Goal: Contribute content: Add original content to the website for others to see

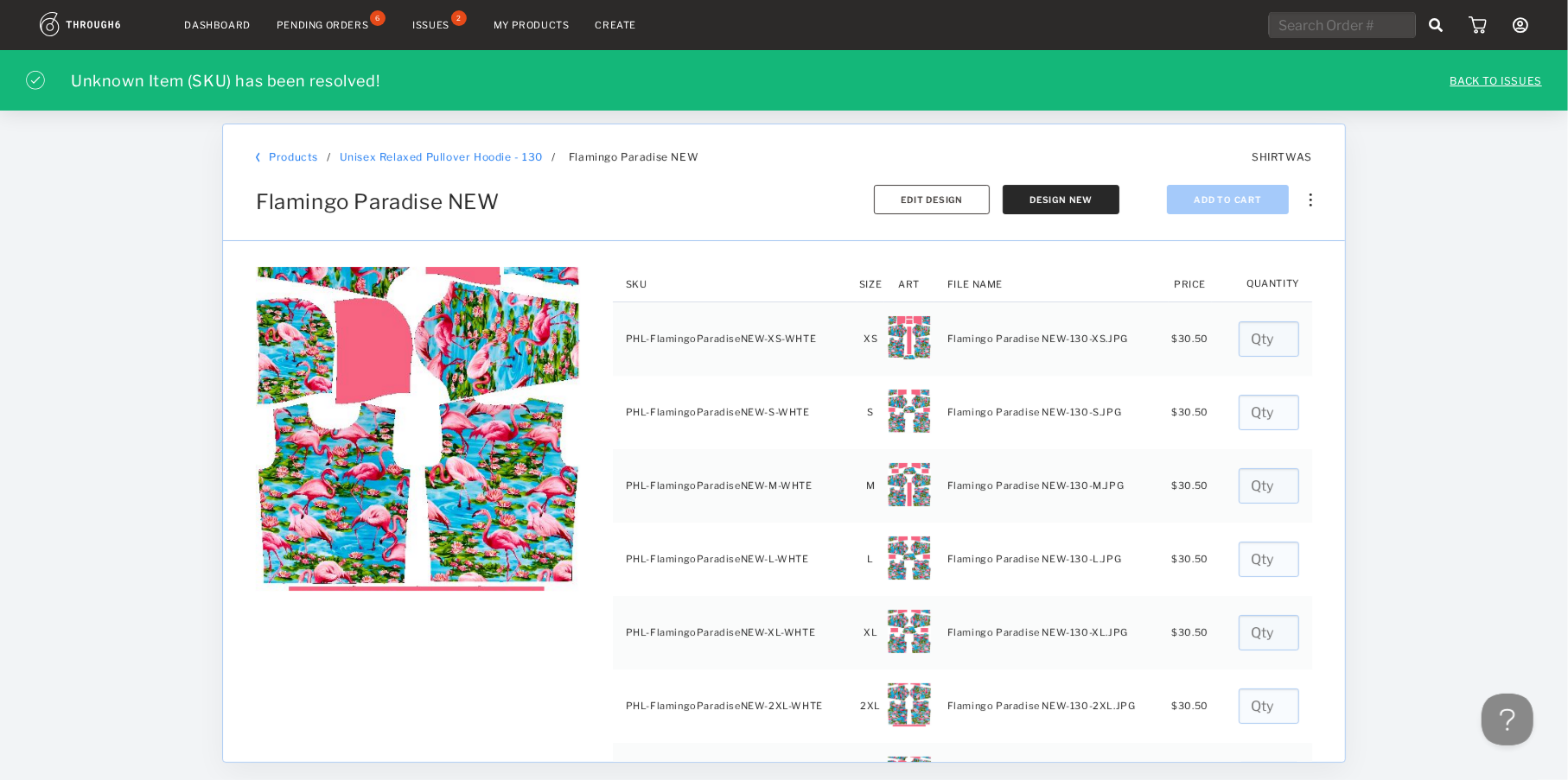
click at [438, 22] on div "Issues" at bounding box center [430, 25] width 37 height 12
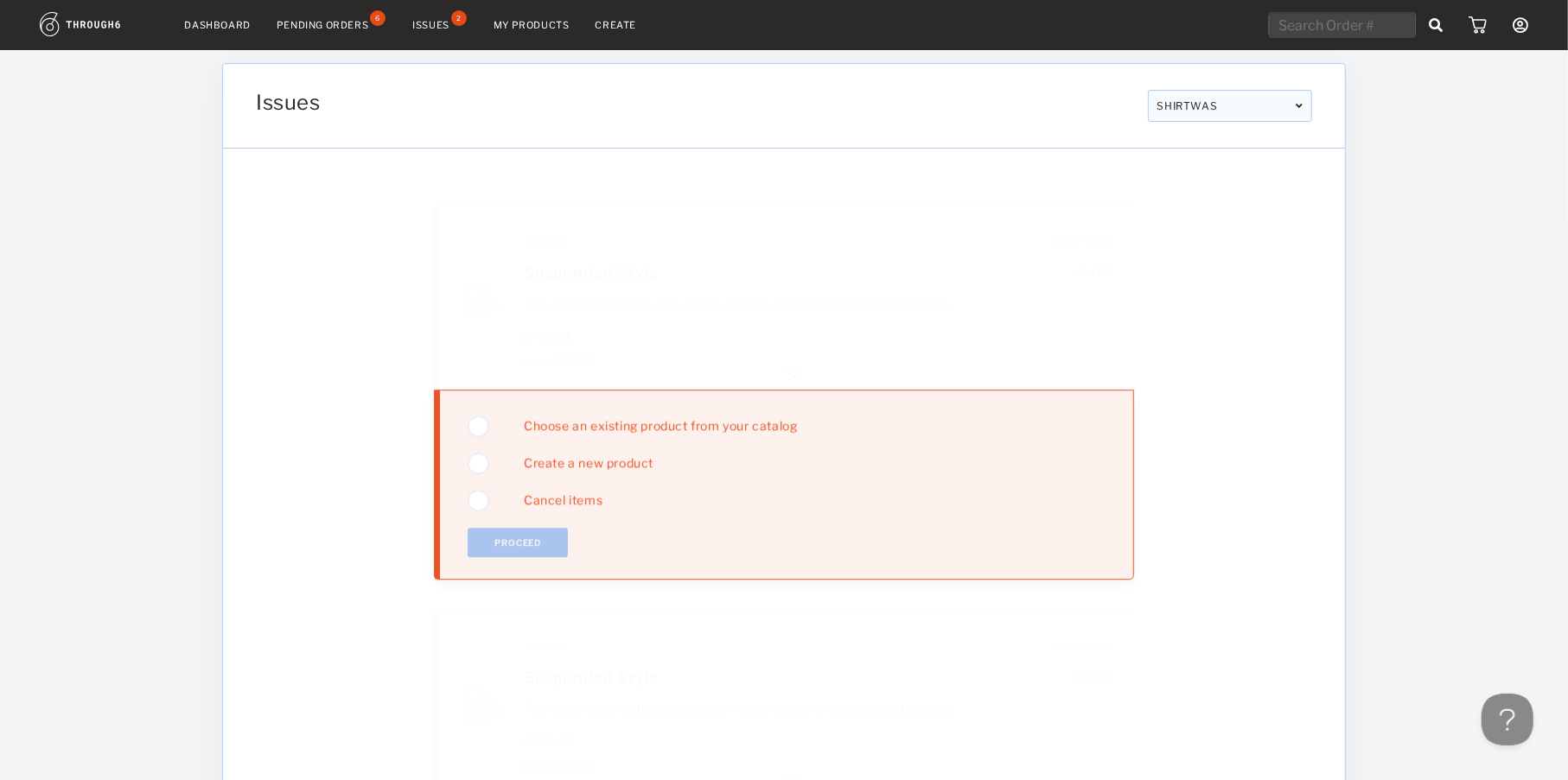
click at [800, 371] on img at bounding box center [794, 370] width 21 height 21
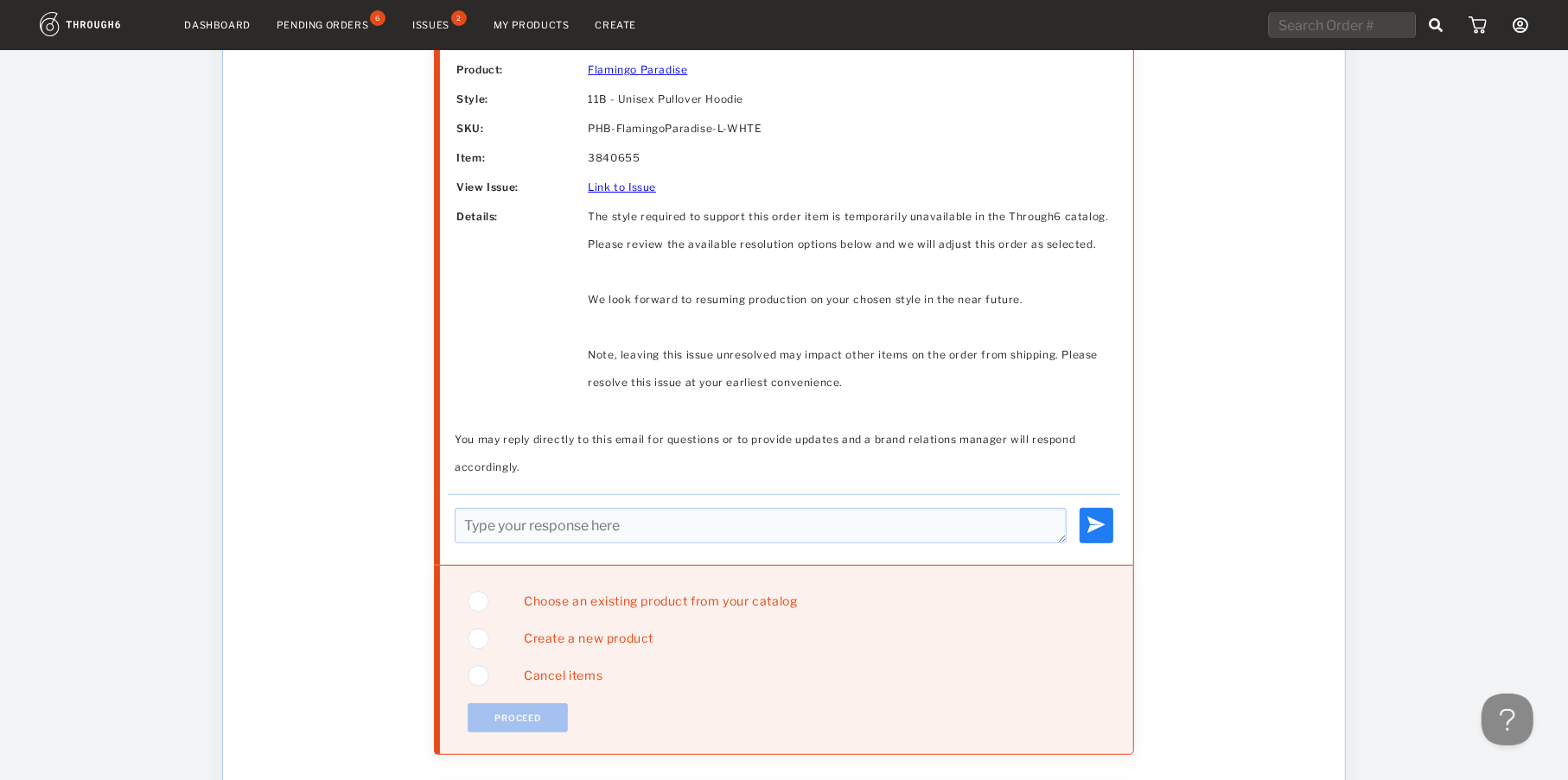
scroll to position [692, 0]
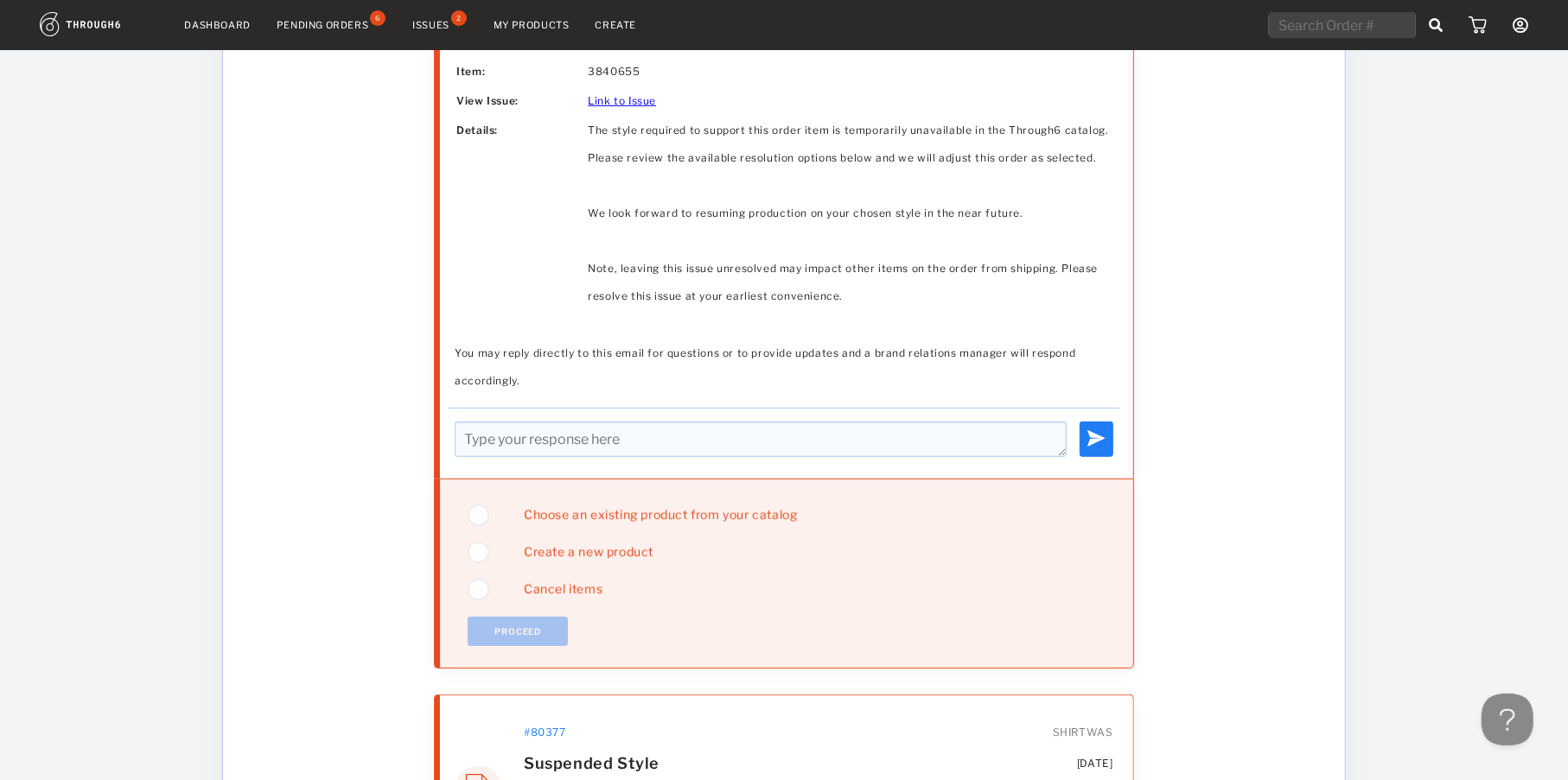
click at [588, 508] on span "Choose an existing product from your catalog" at bounding box center [654, 515] width 286 height 15
click at [518, 626] on button "Proceed" at bounding box center [518, 631] width 100 height 29
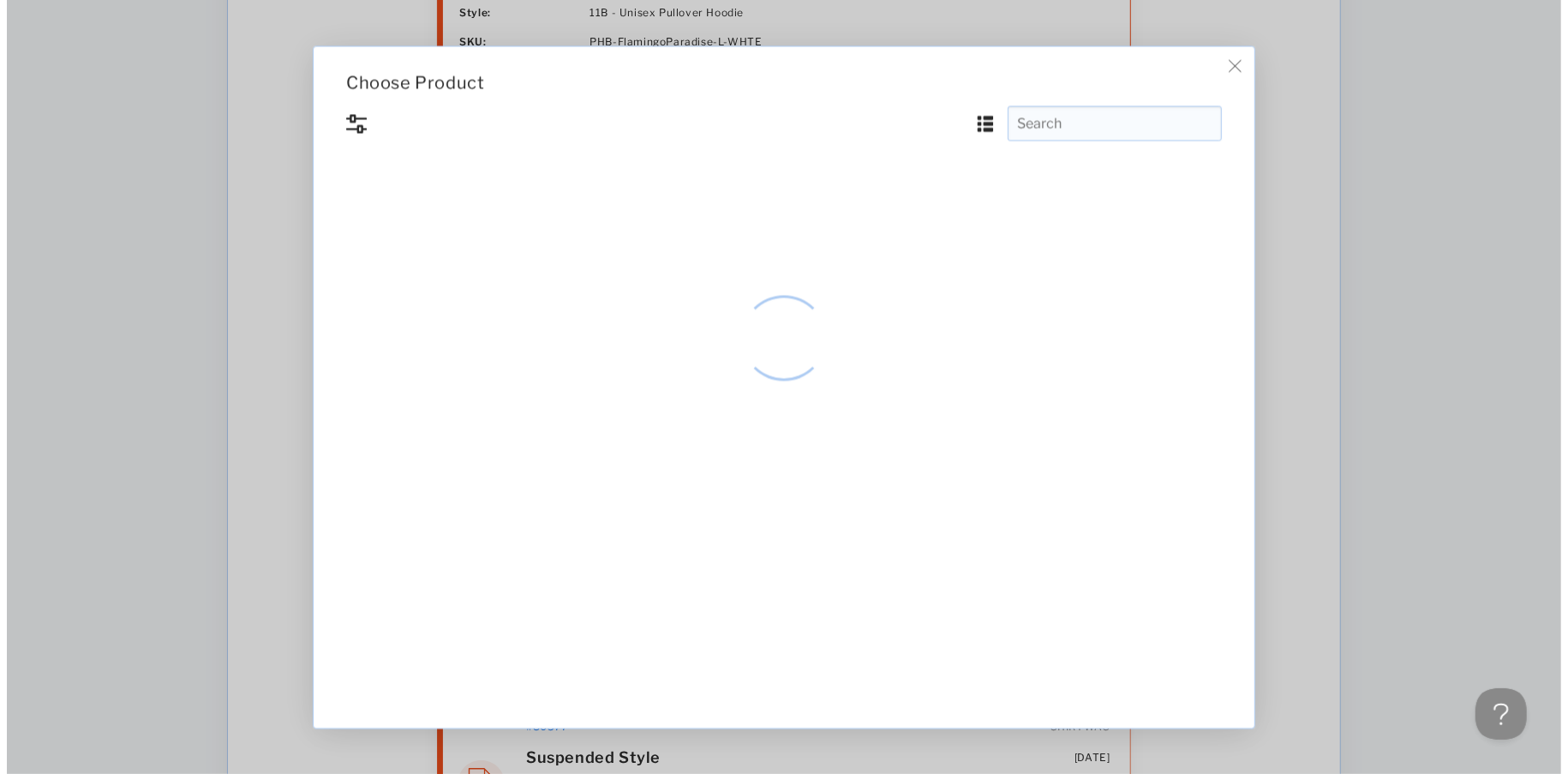
scroll to position [0, 0]
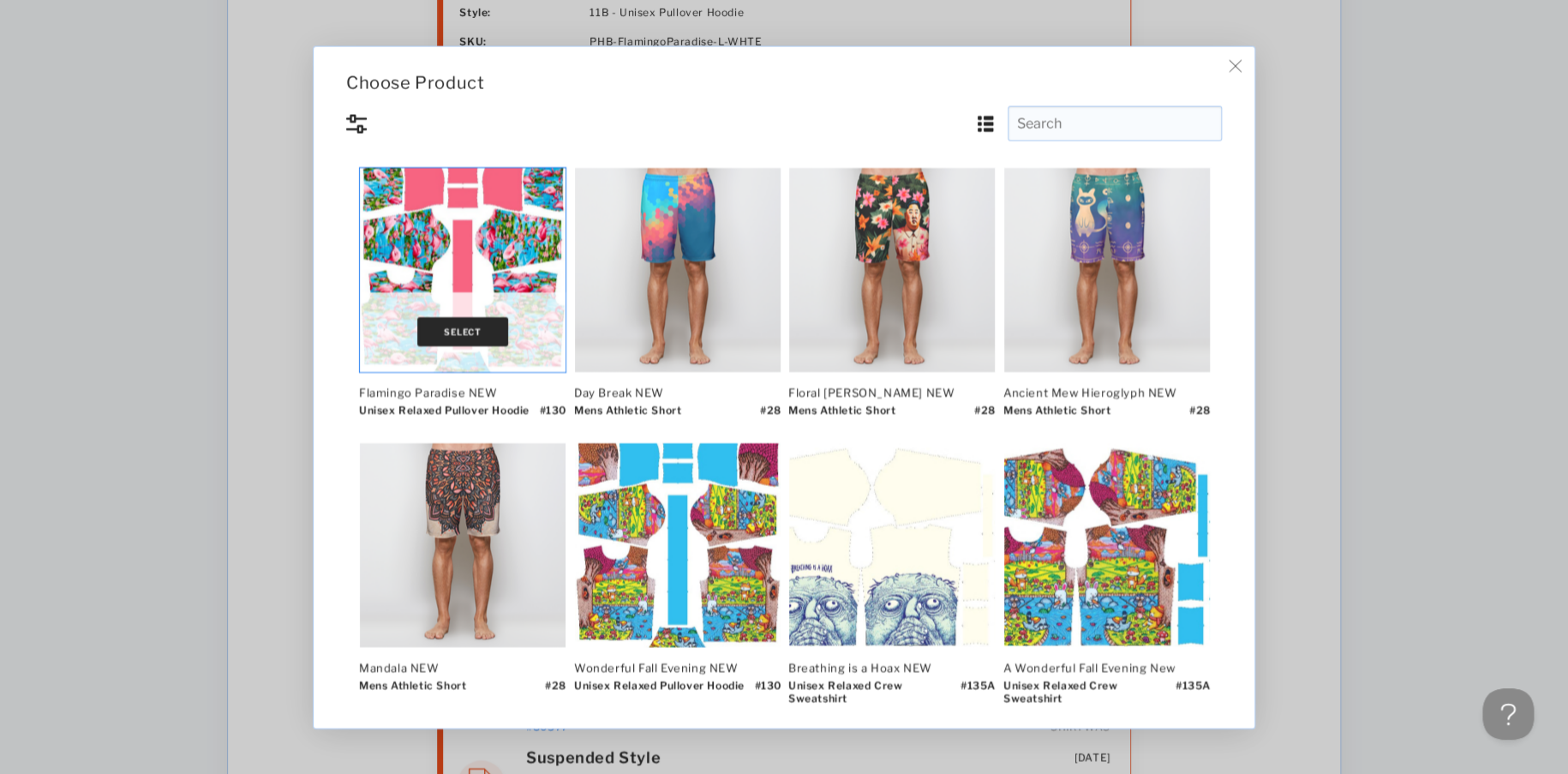
click at [453, 329] on button "Select" at bounding box center [463, 332] width 91 height 29
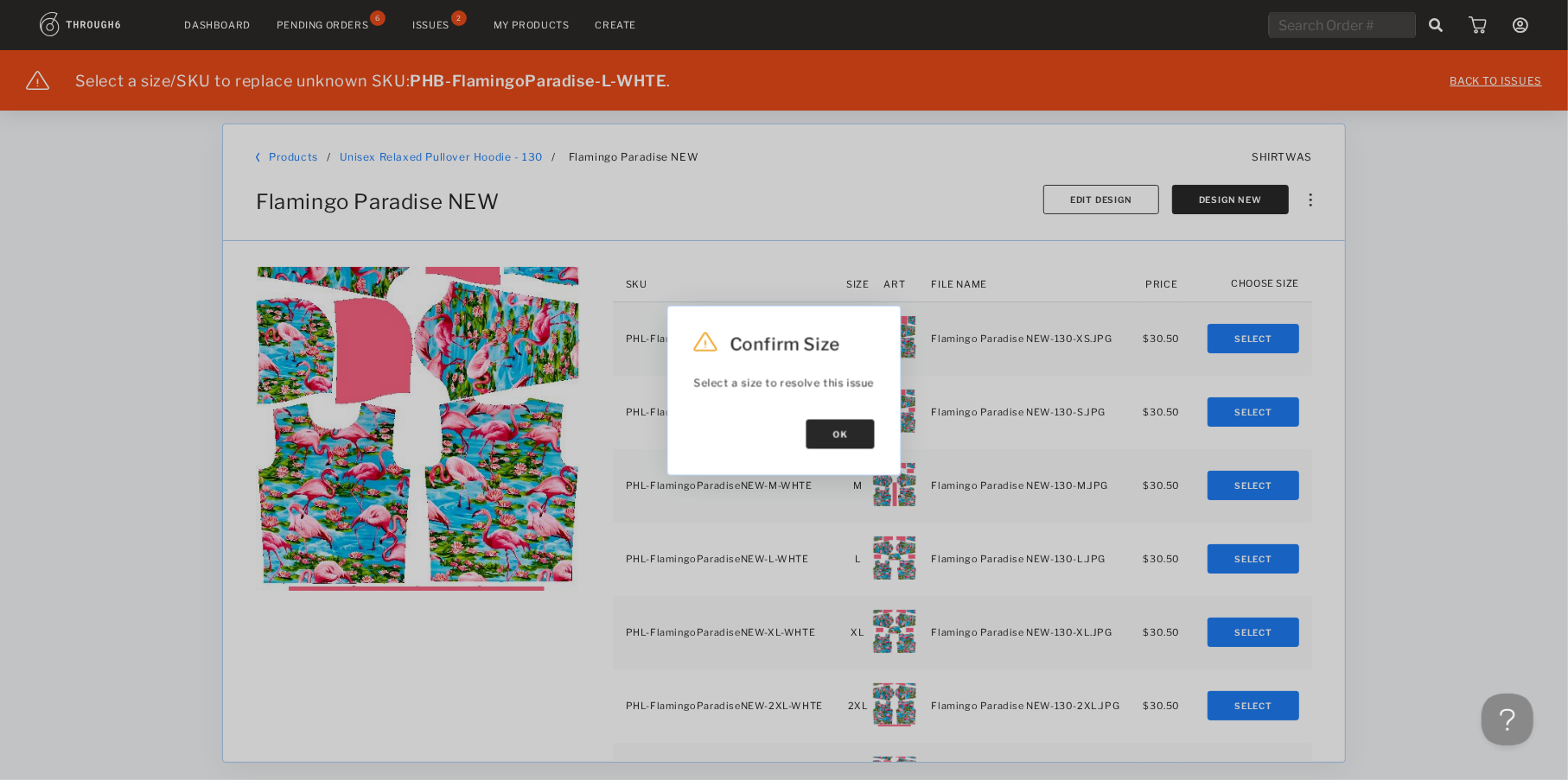
click at [861, 445] on button "Ok" at bounding box center [841, 434] width 68 height 29
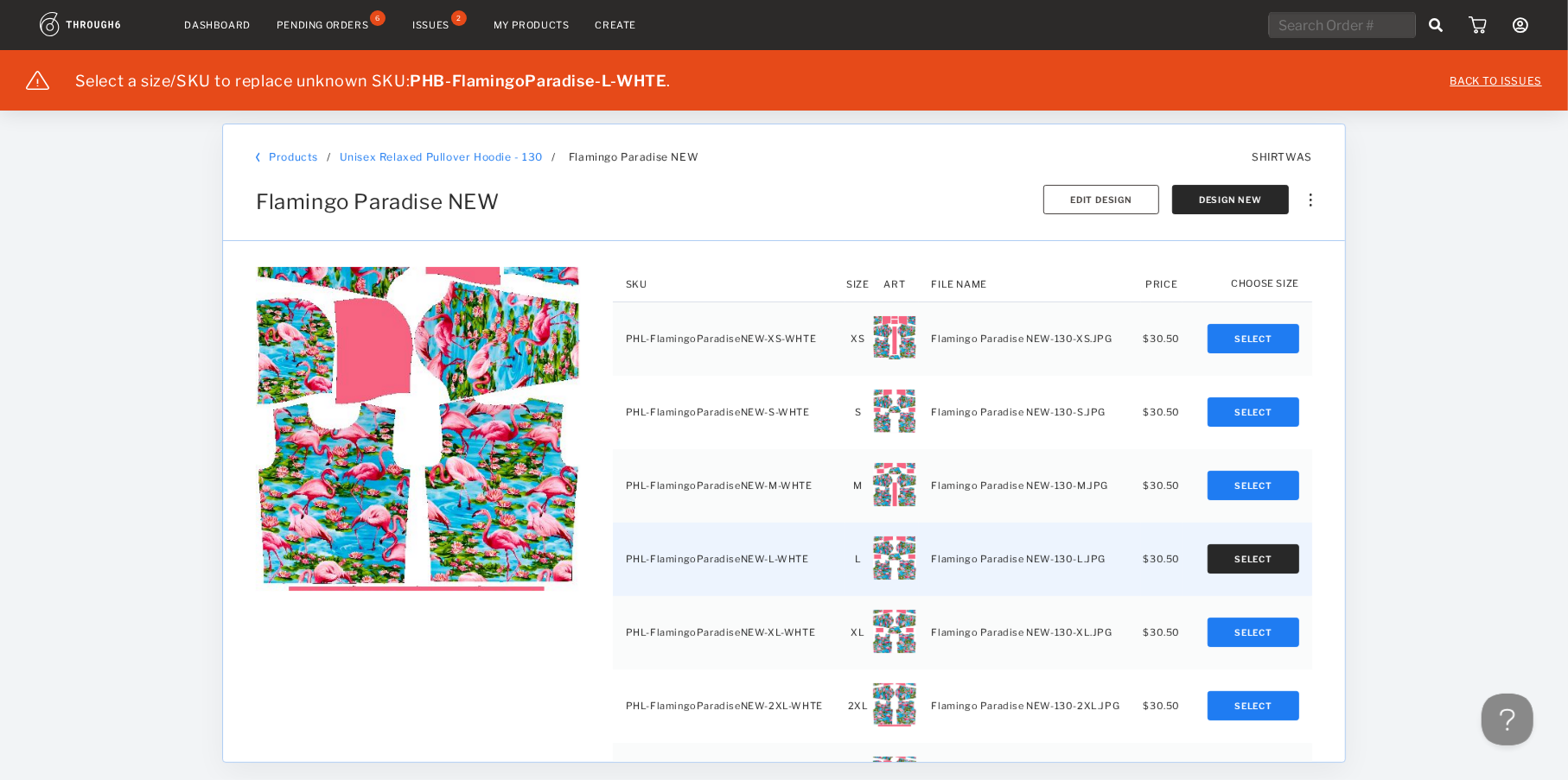
click at [1262, 555] on button "Select" at bounding box center [1253, 559] width 92 height 29
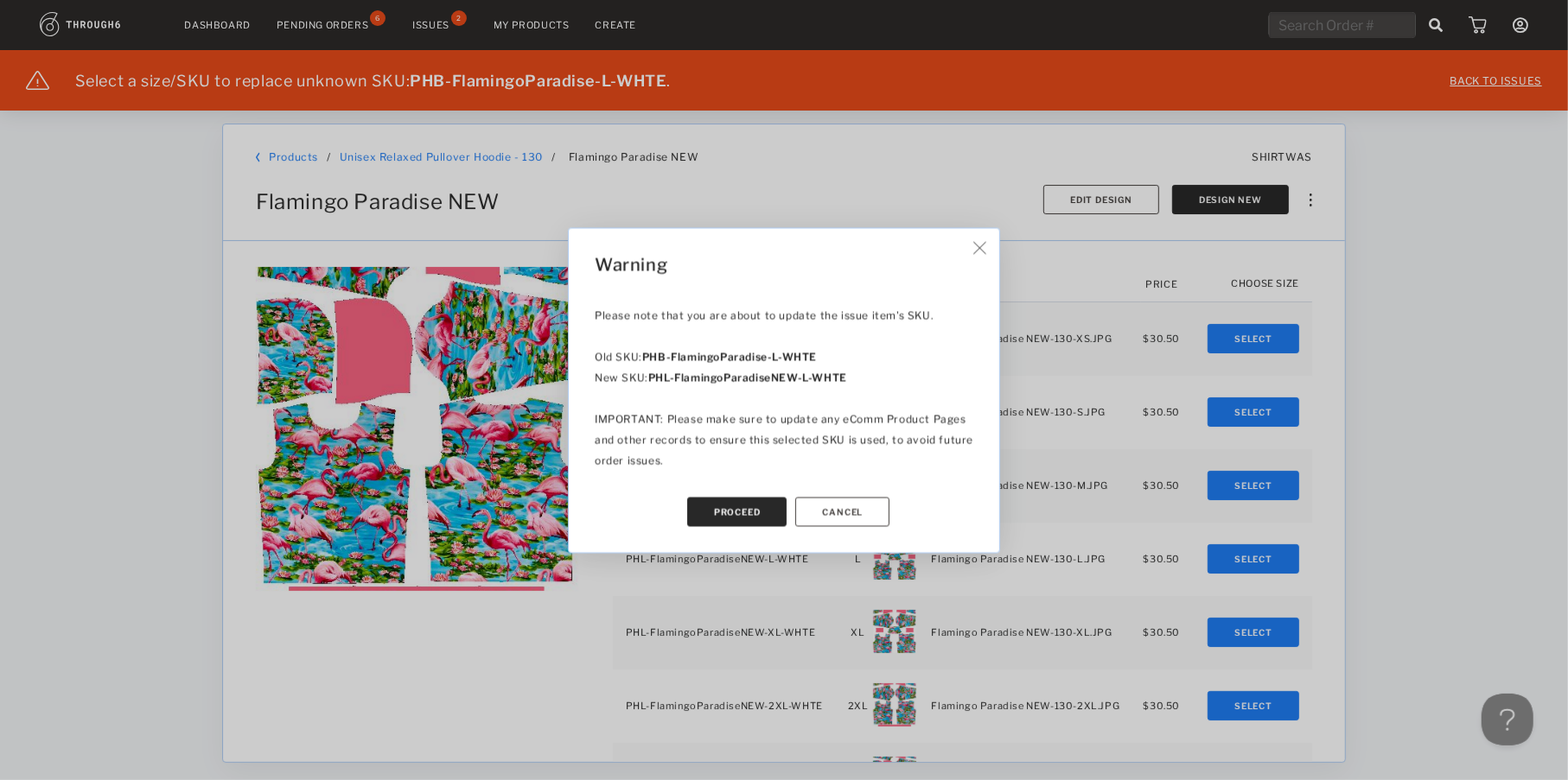
click at [709, 511] on button "Proceed" at bounding box center [738, 511] width 100 height 29
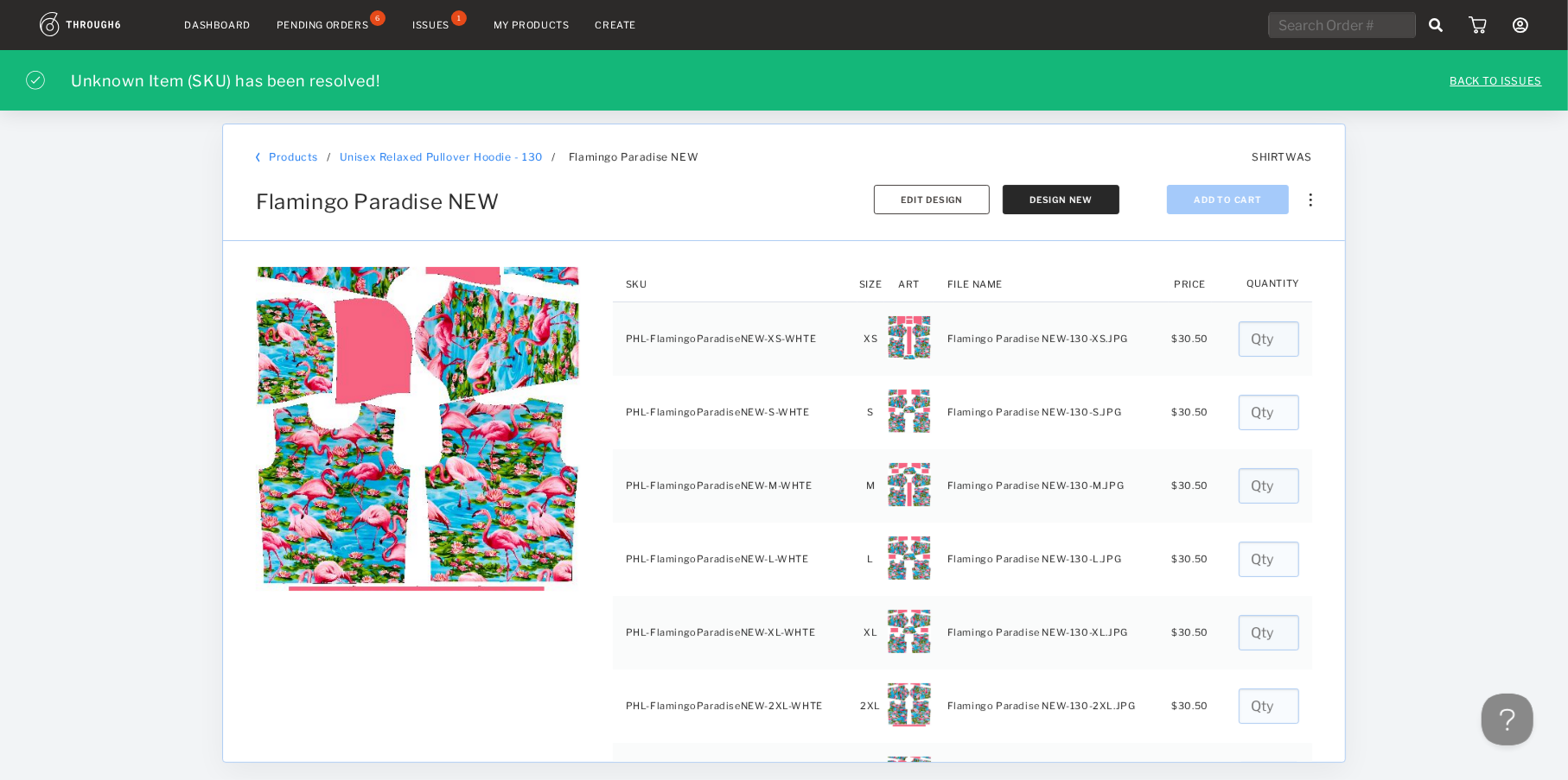
click at [438, 20] on div "Issues" at bounding box center [430, 25] width 37 height 12
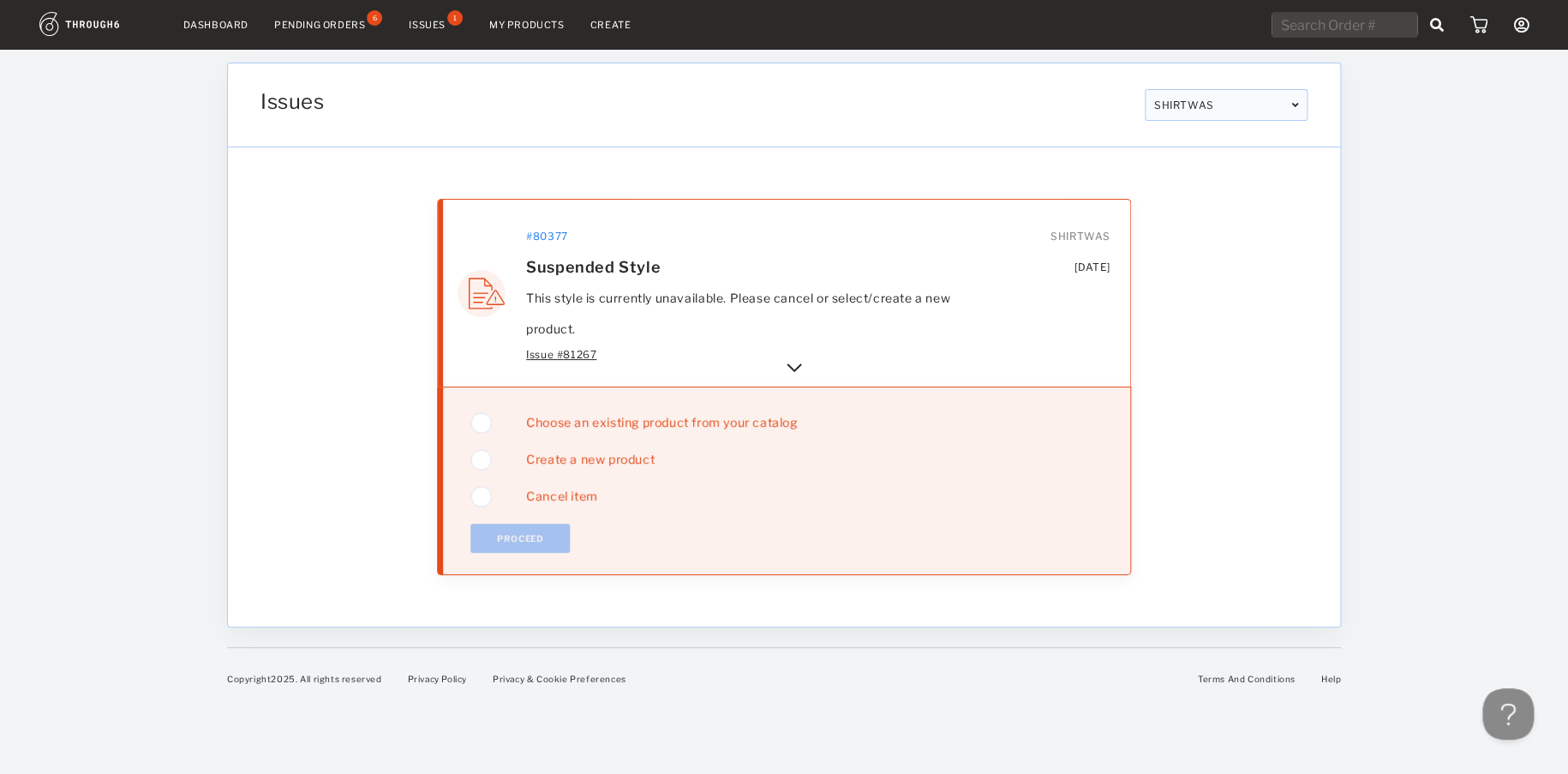
click at [799, 370] on img at bounding box center [794, 367] width 21 height 21
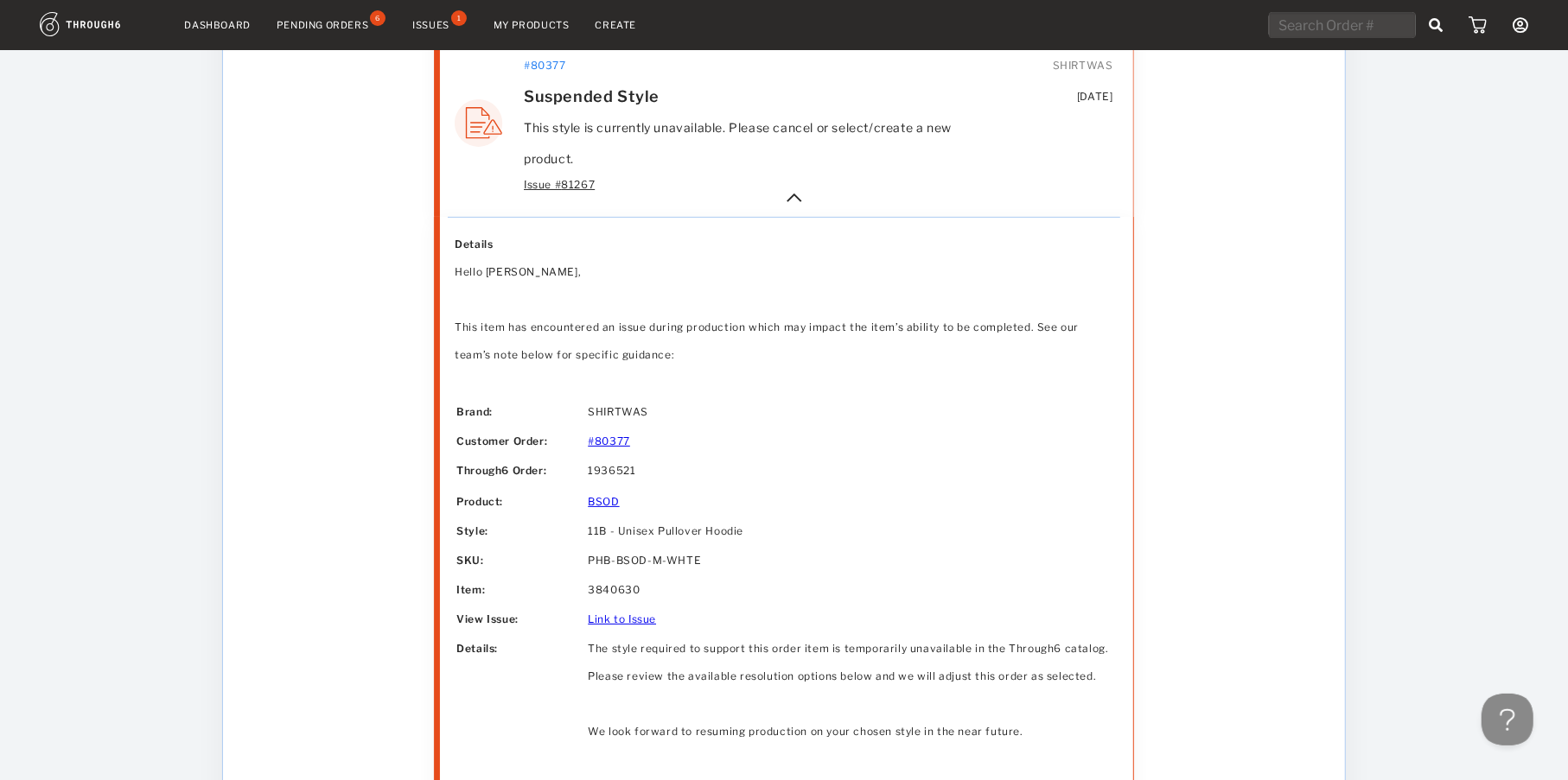
scroll to position [705, 0]
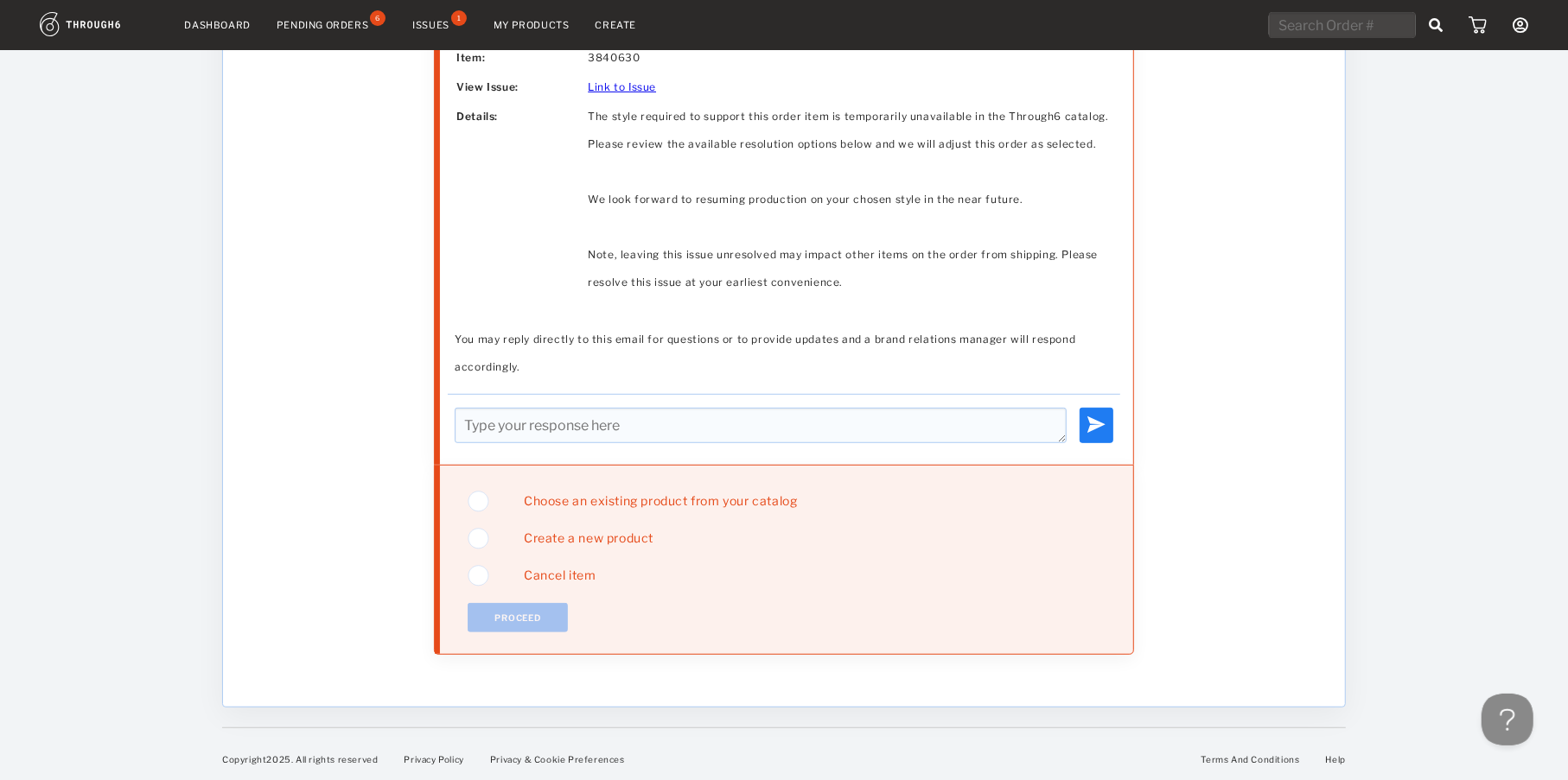
click at [614, 497] on span "Choose an existing product from your catalog" at bounding box center [654, 500] width 286 height 15
click at [534, 612] on button "Proceed" at bounding box center [518, 618] width 100 height 29
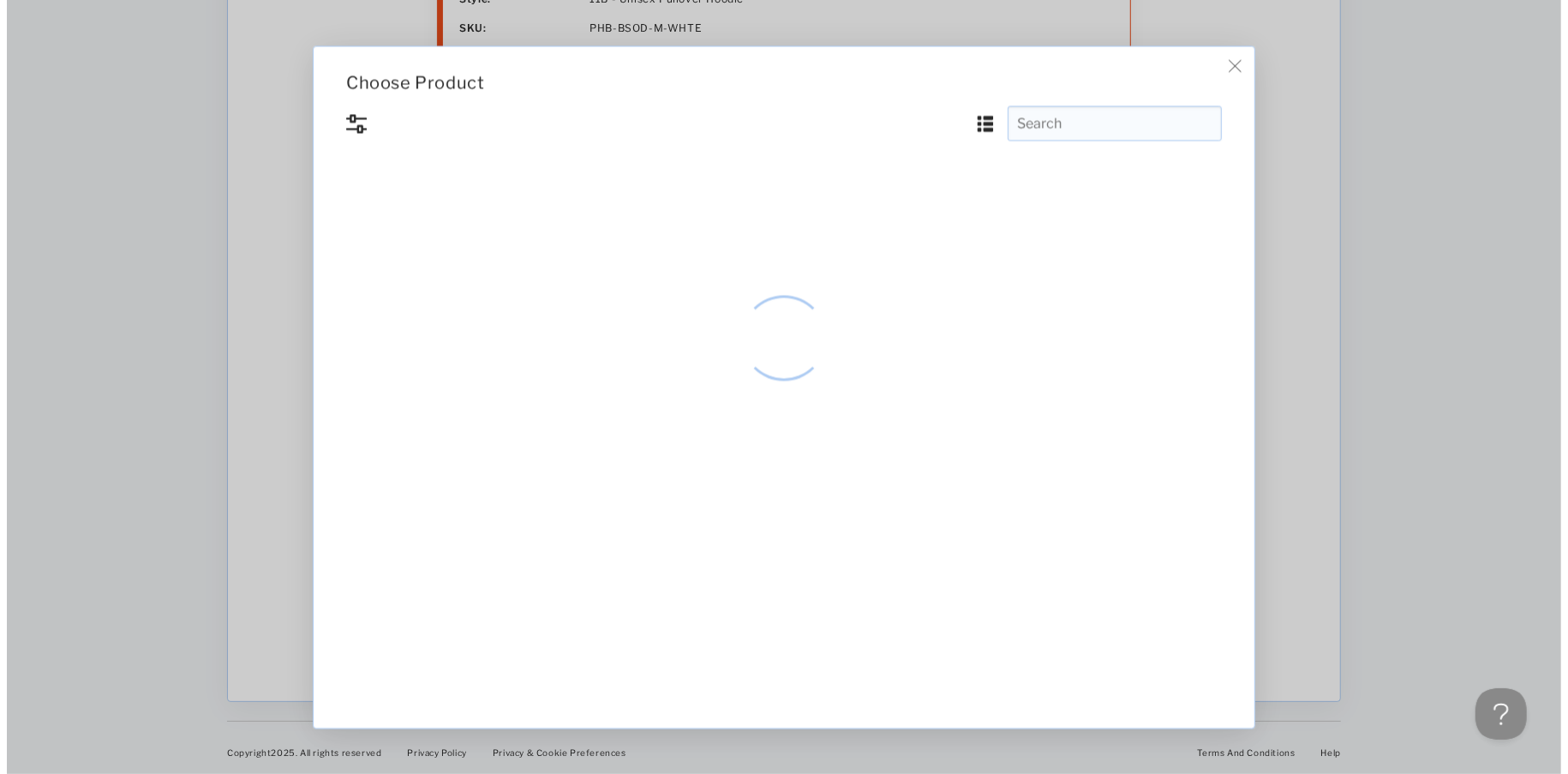
scroll to position [0, 0]
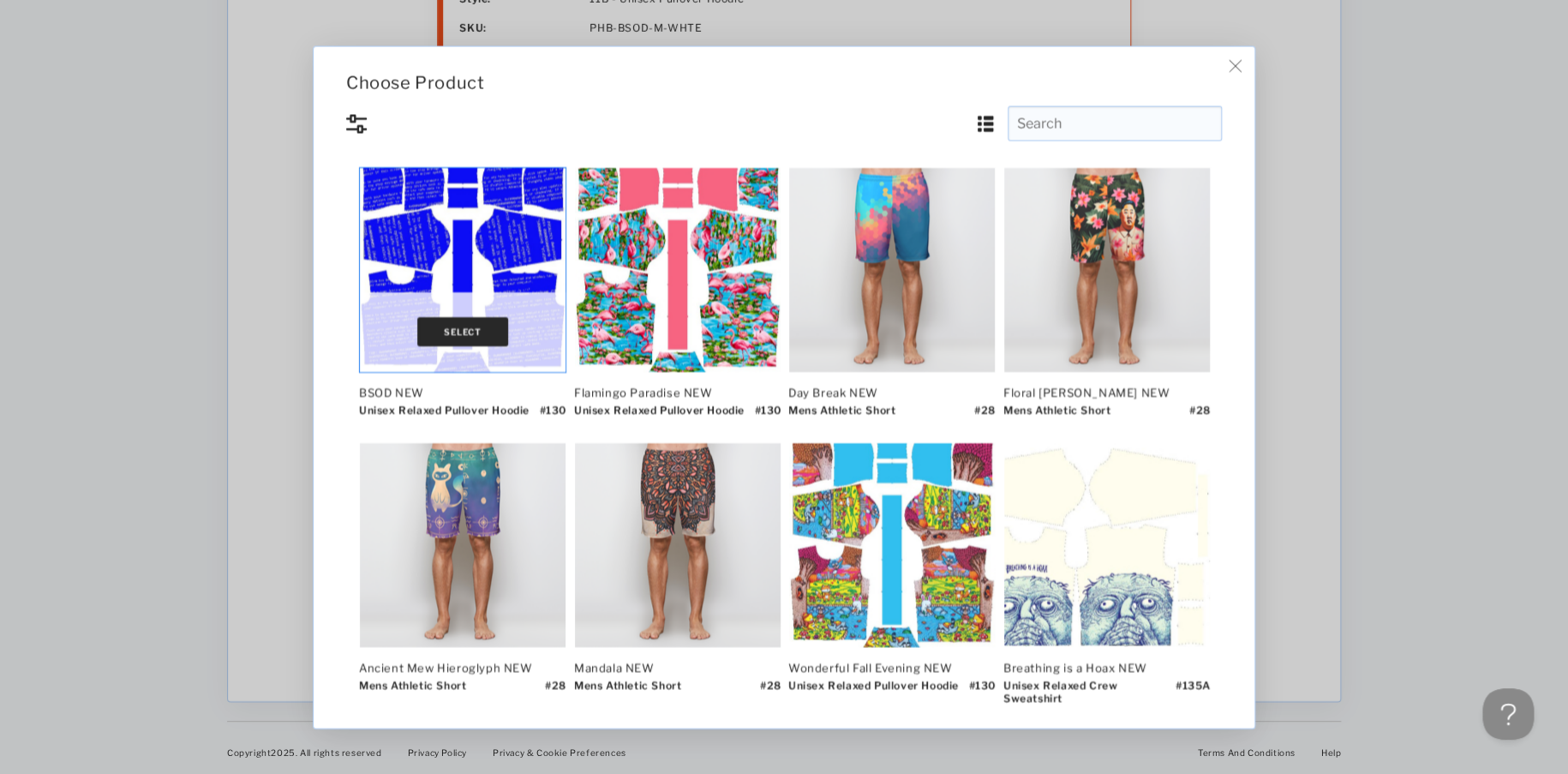
click at [454, 325] on button "Select" at bounding box center [463, 332] width 91 height 29
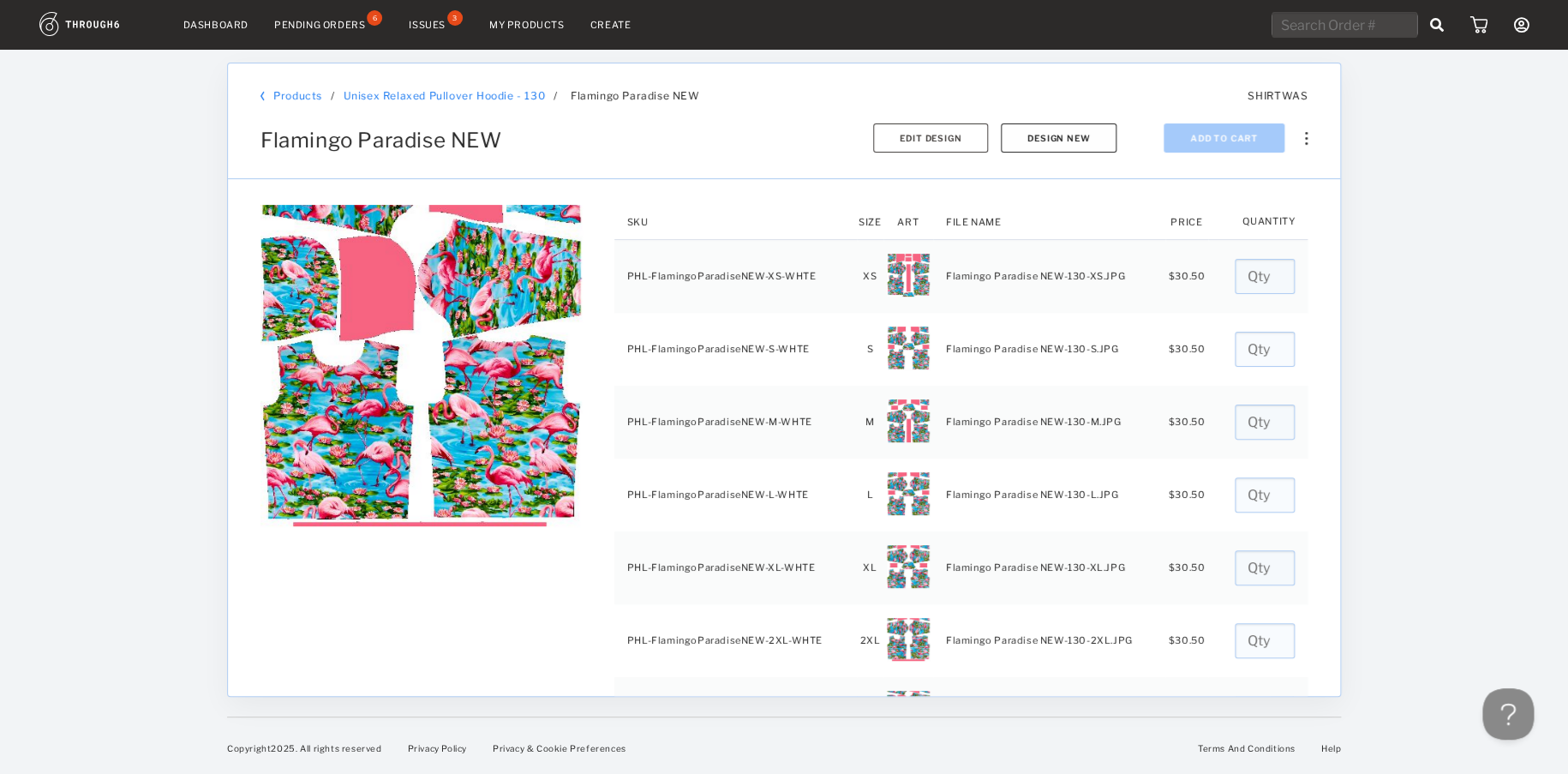
click at [1028, 129] on button "Design New" at bounding box center [1059, 138] width 116 height 29
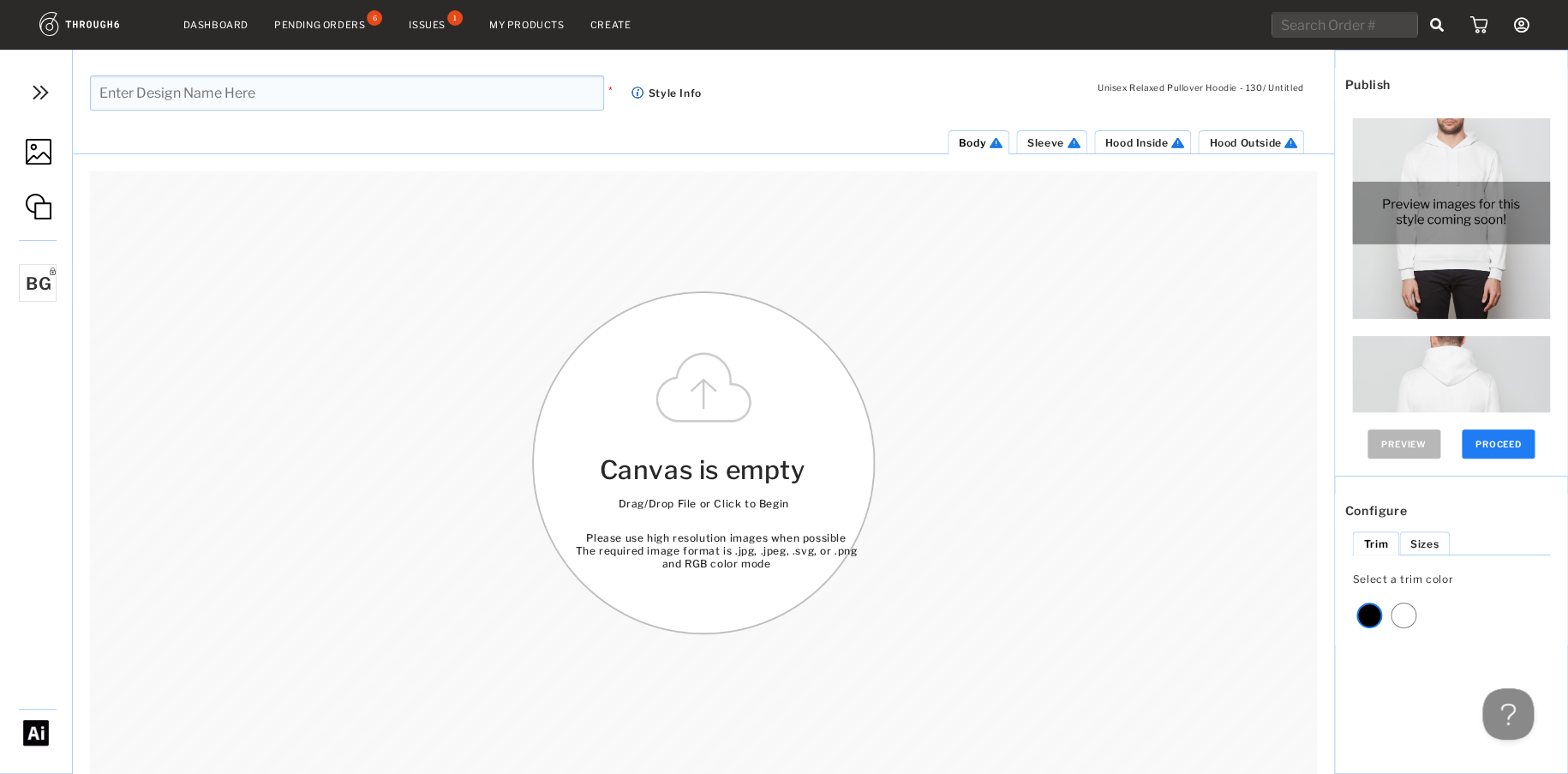
click at [39, 154] on img at bounding box center [38, 152] width 25 height 25
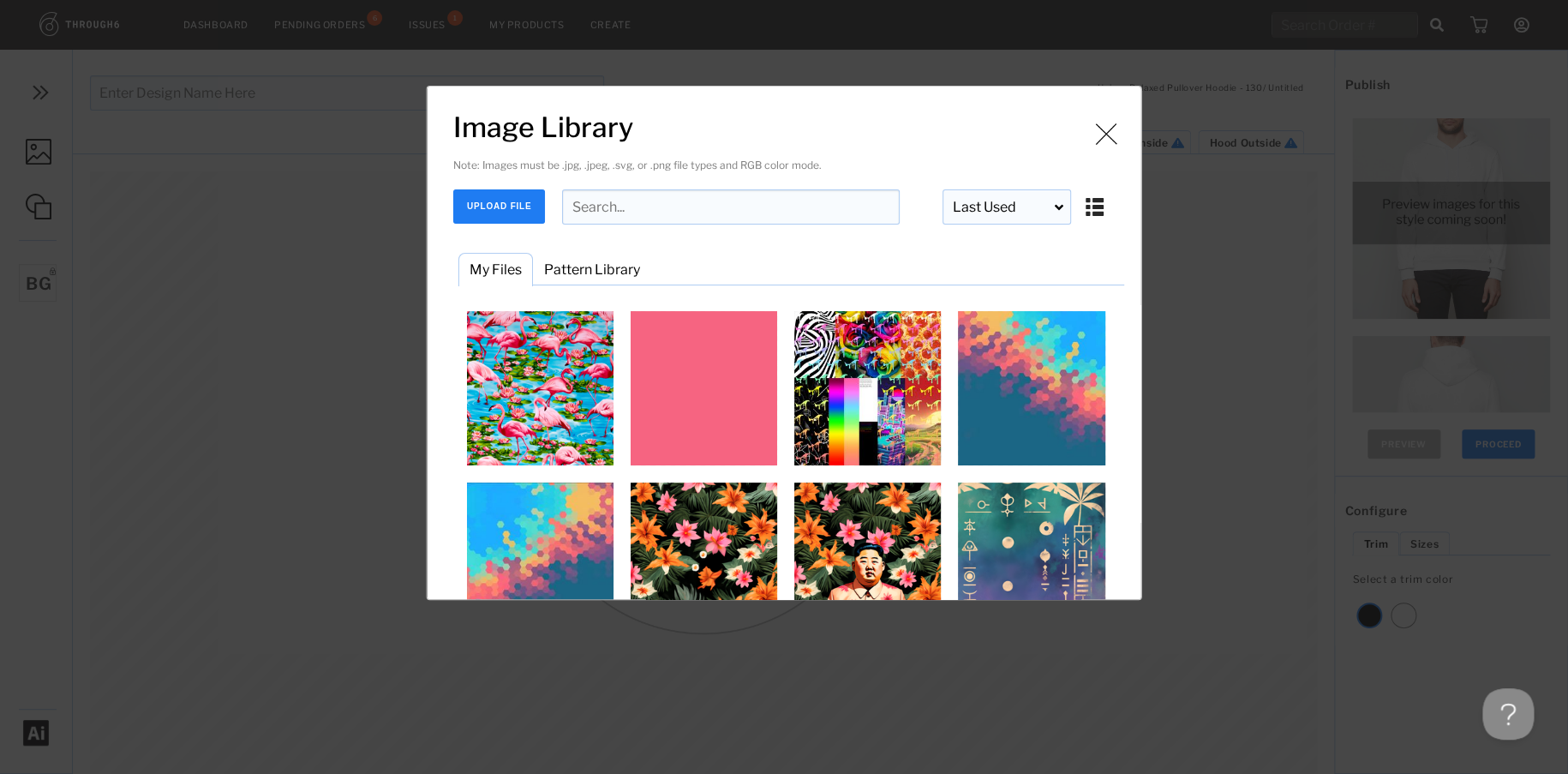
click at [651, 195] on input "Image Library" at bounding box center [731, 207] width 338 height 35
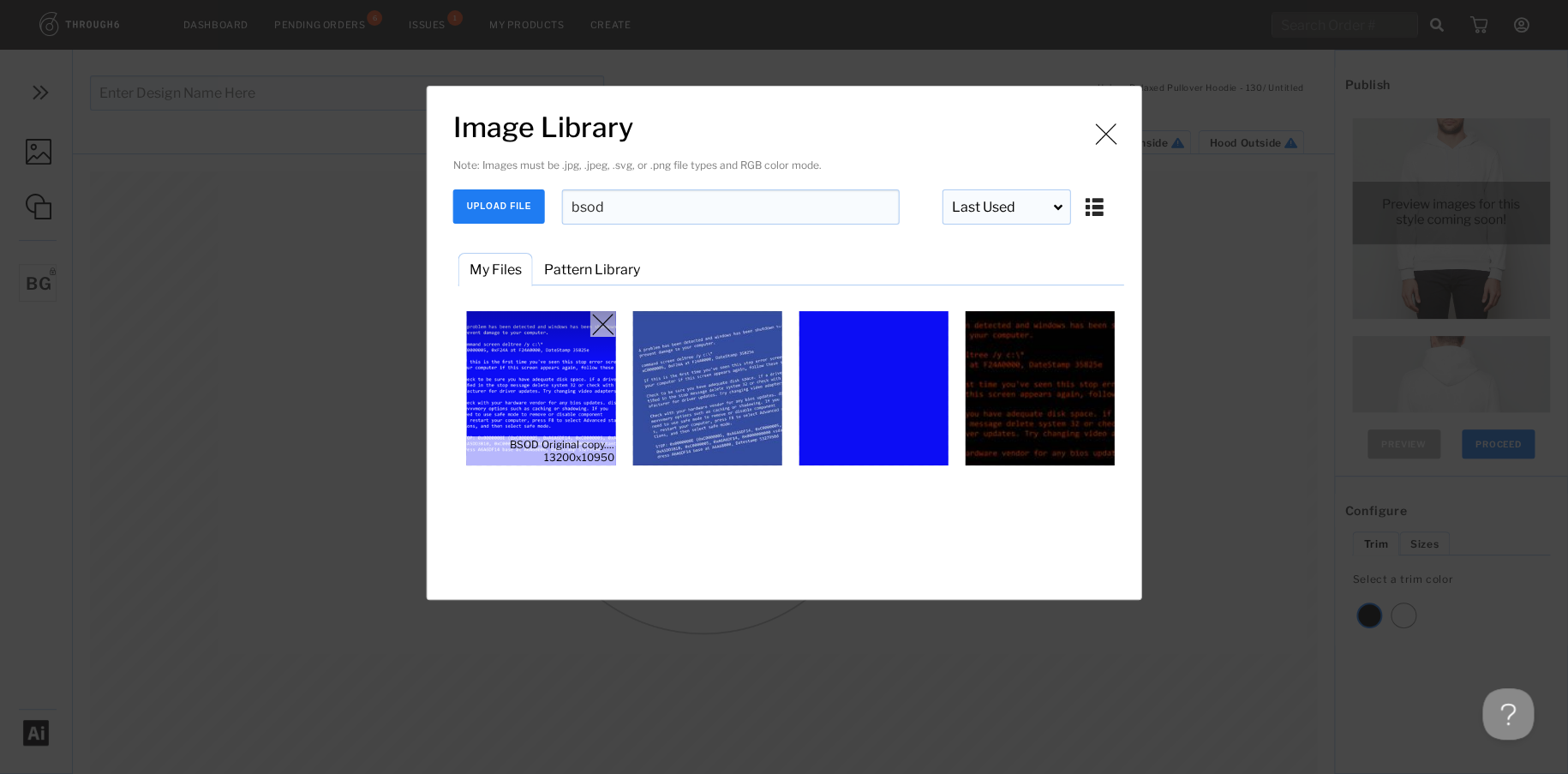
type input "bsod"
click at [557, 393] on img "Image Library" at bounding box center [541, 388] width 155 height 155
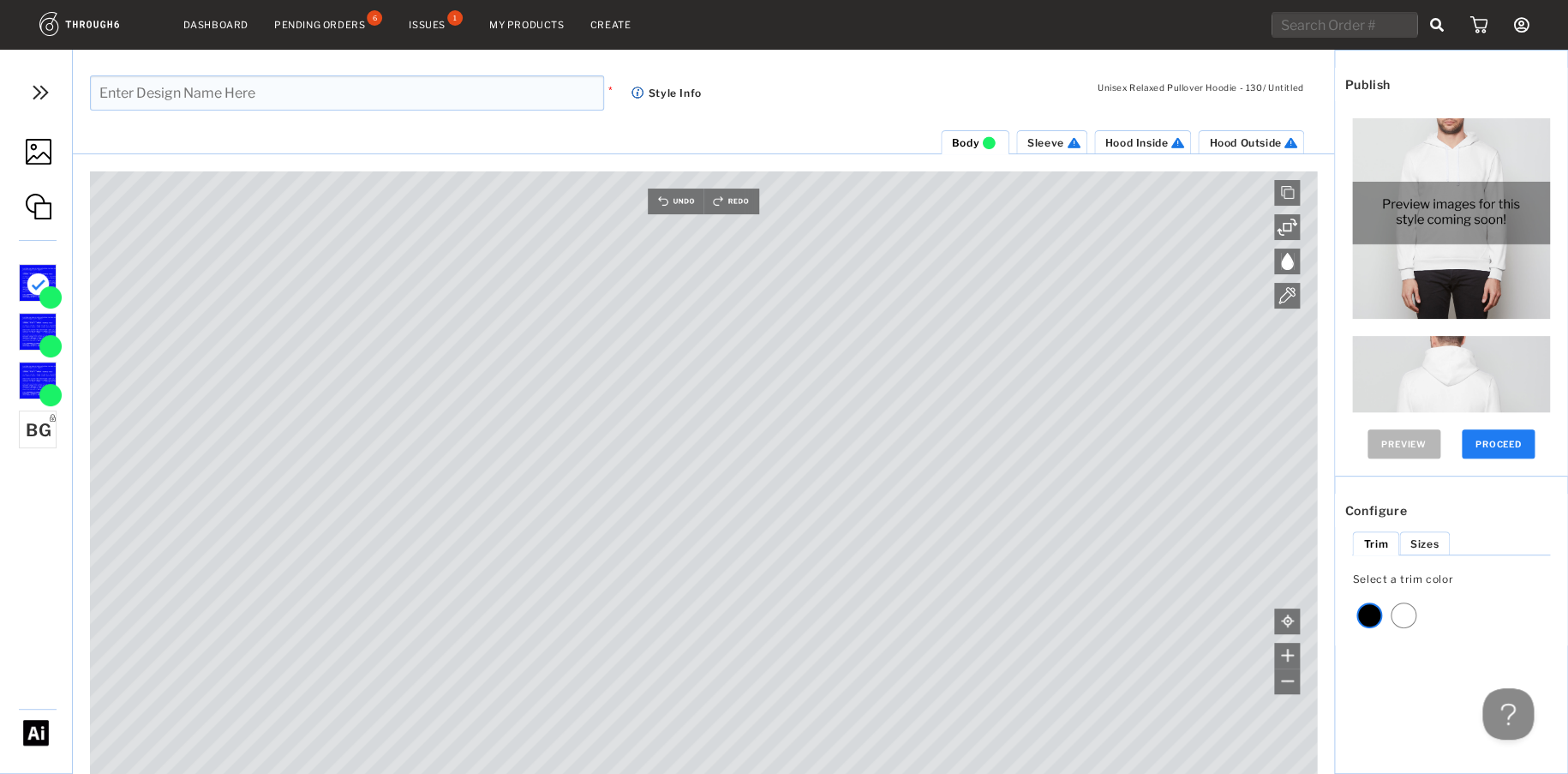
click at [35, 148] on img at bounding box center [38, 152] width 25 height 25
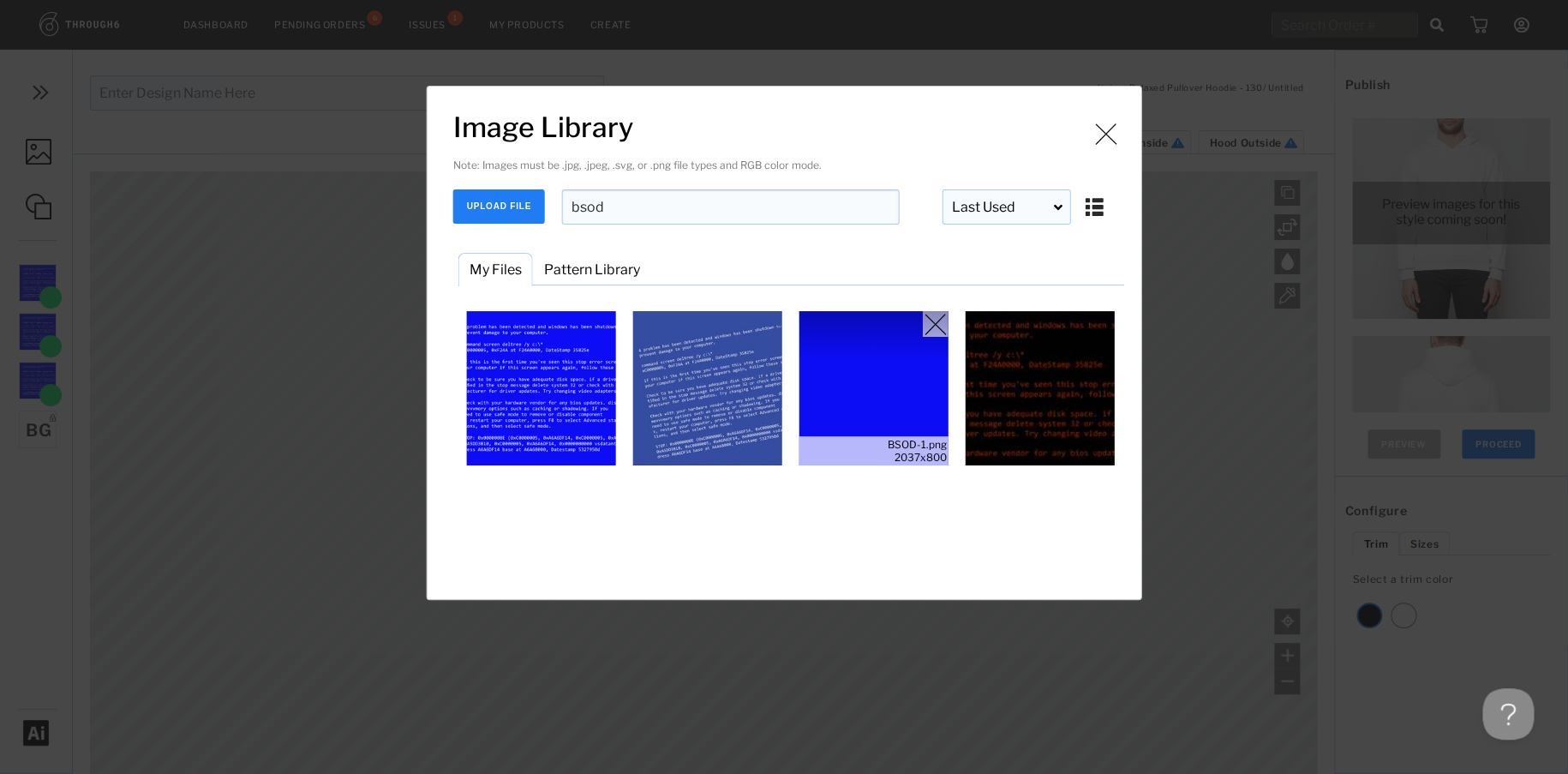
click at [862, 396] on img "Image Library" at bounding box center [874, 388] width 155 height 155
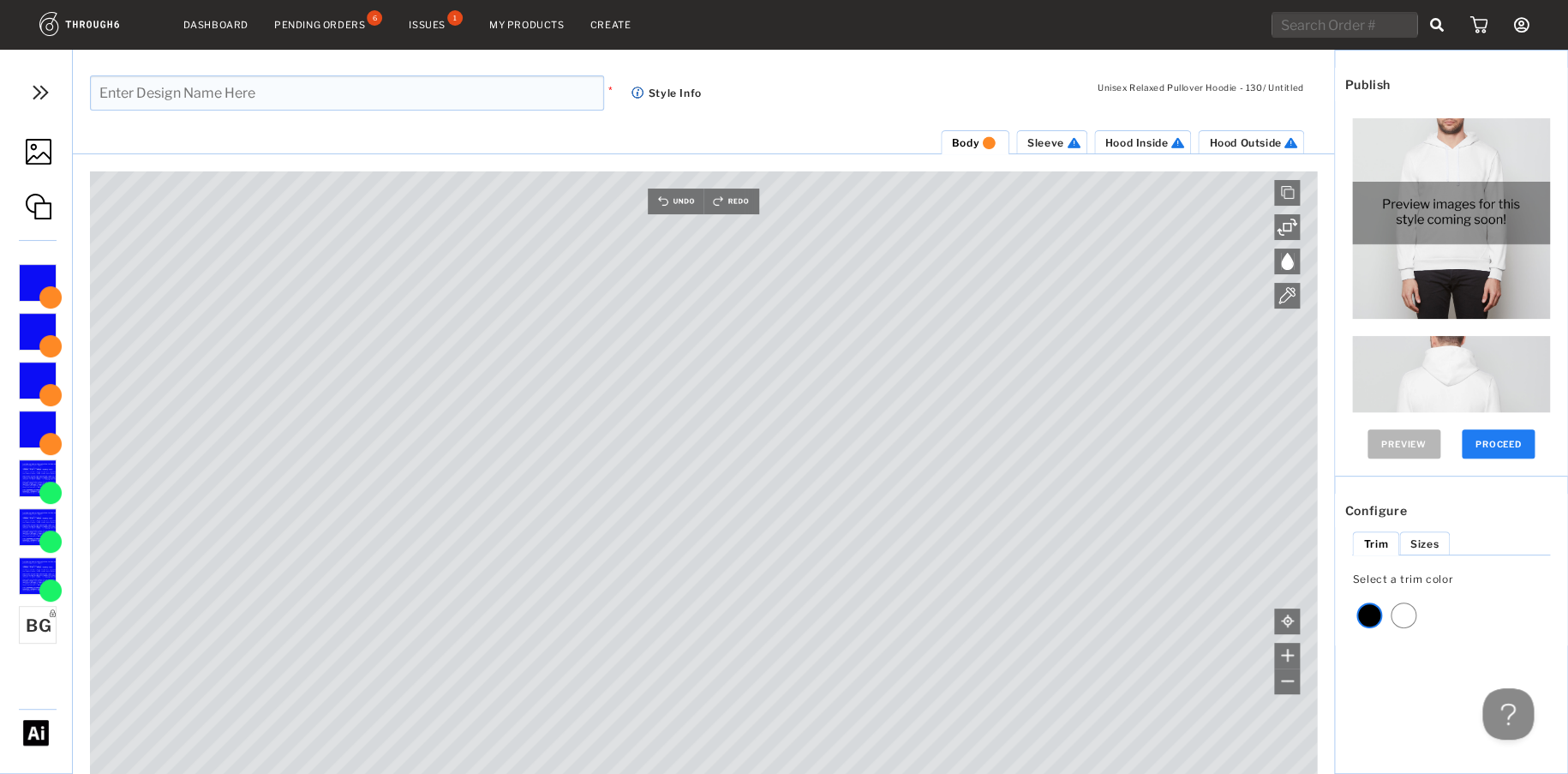
click at [1046, 149] on li "Sleeve" at bounding box center [1052, 142] width 71 height 24
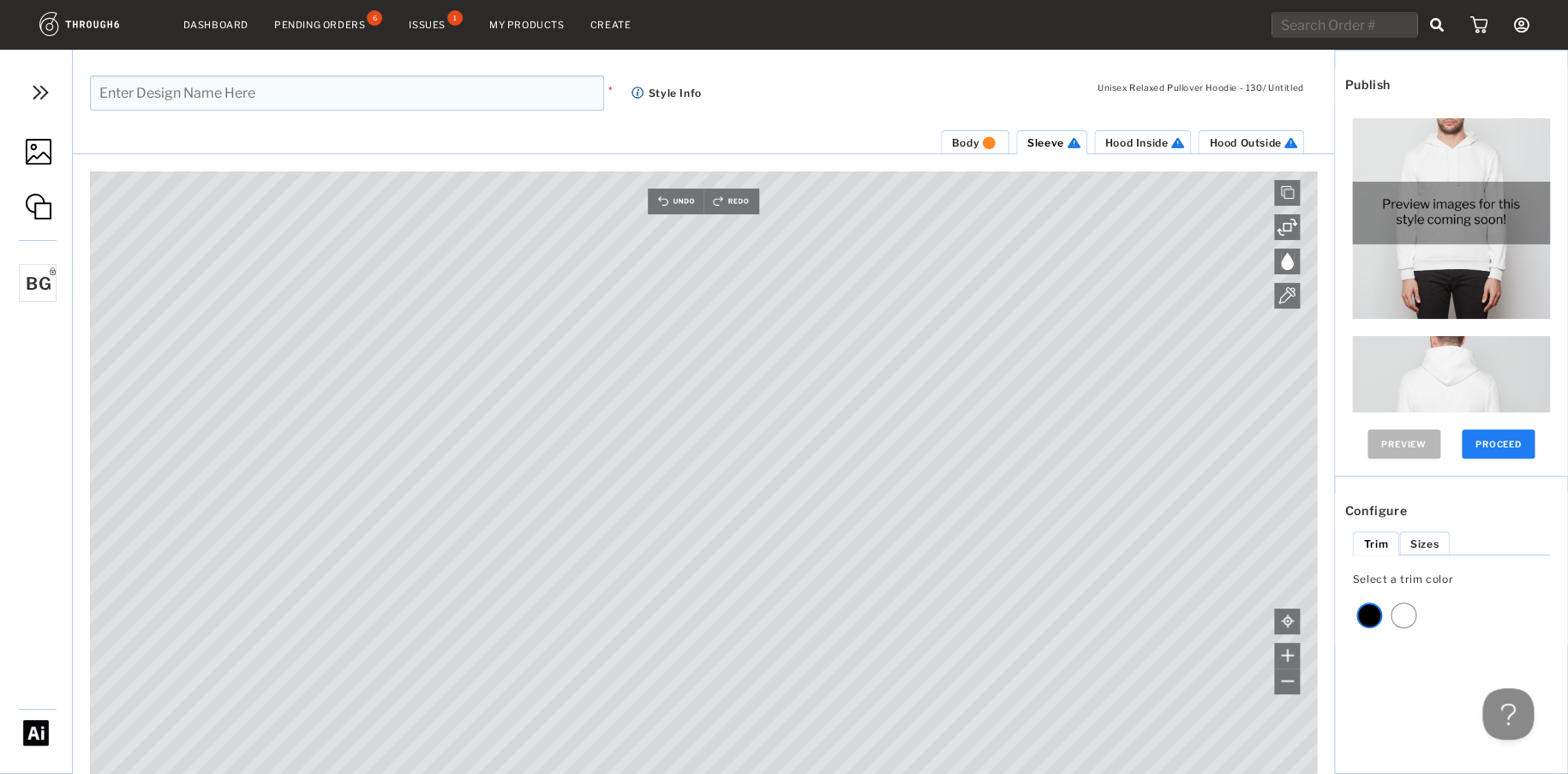
click at [36, 143] on img at bounding box center [38, 152] width 25 height 25
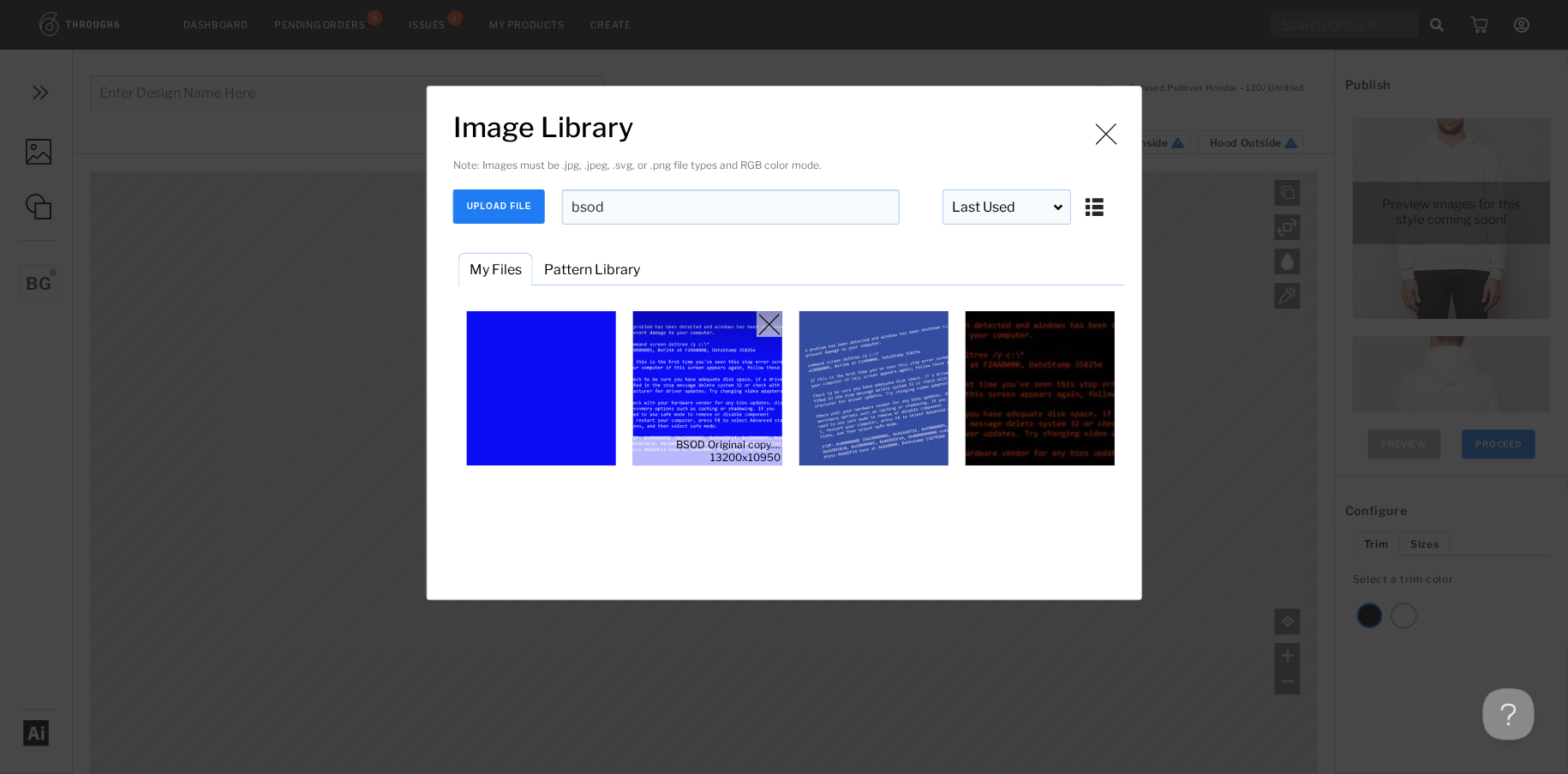
click at [732, 373] on img "Image Library" at bounding box center [708, 388] width 155 height 155
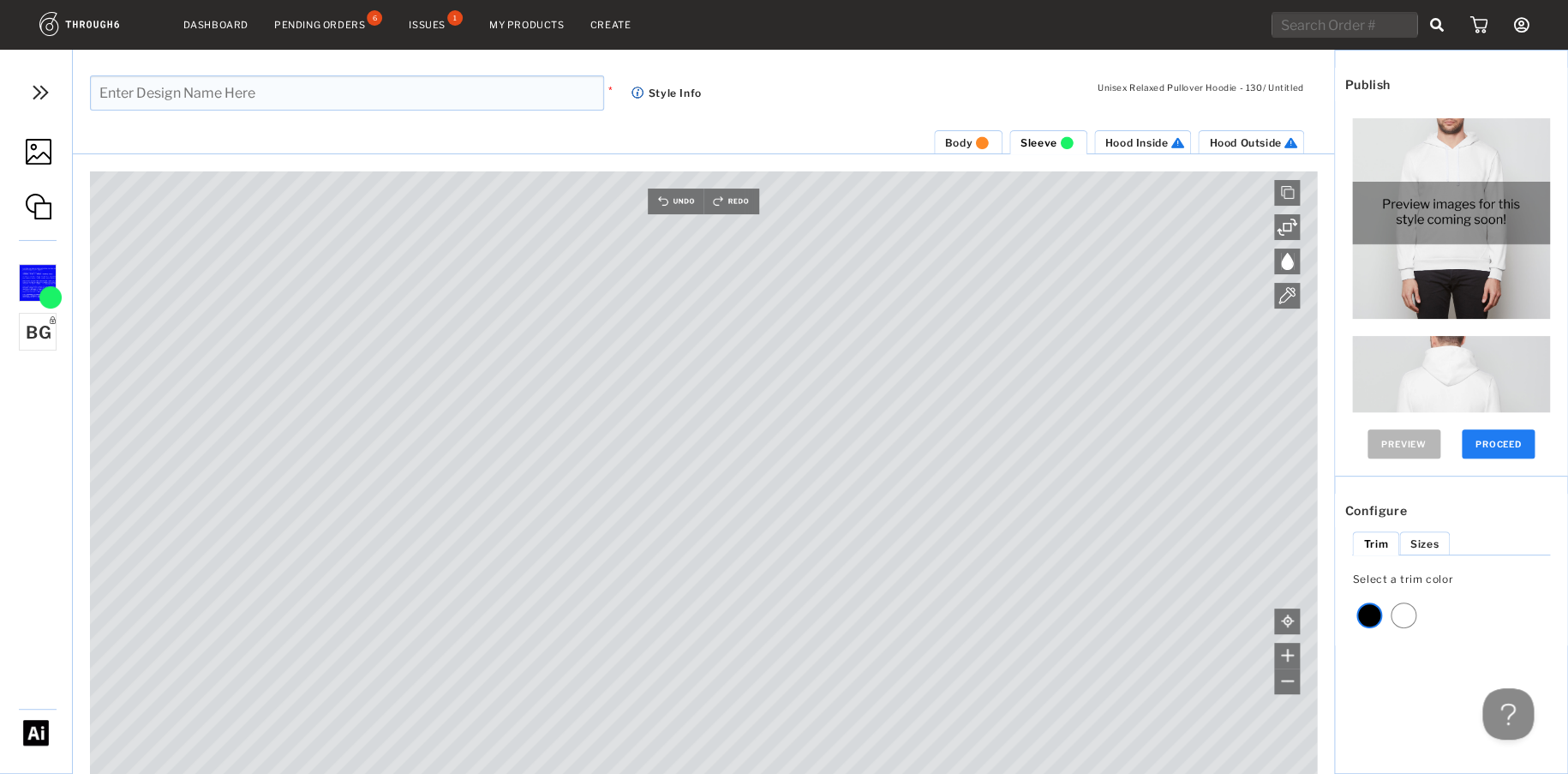
click at [52, 157] on link at bounding box center [36, 153] width 72 height 80
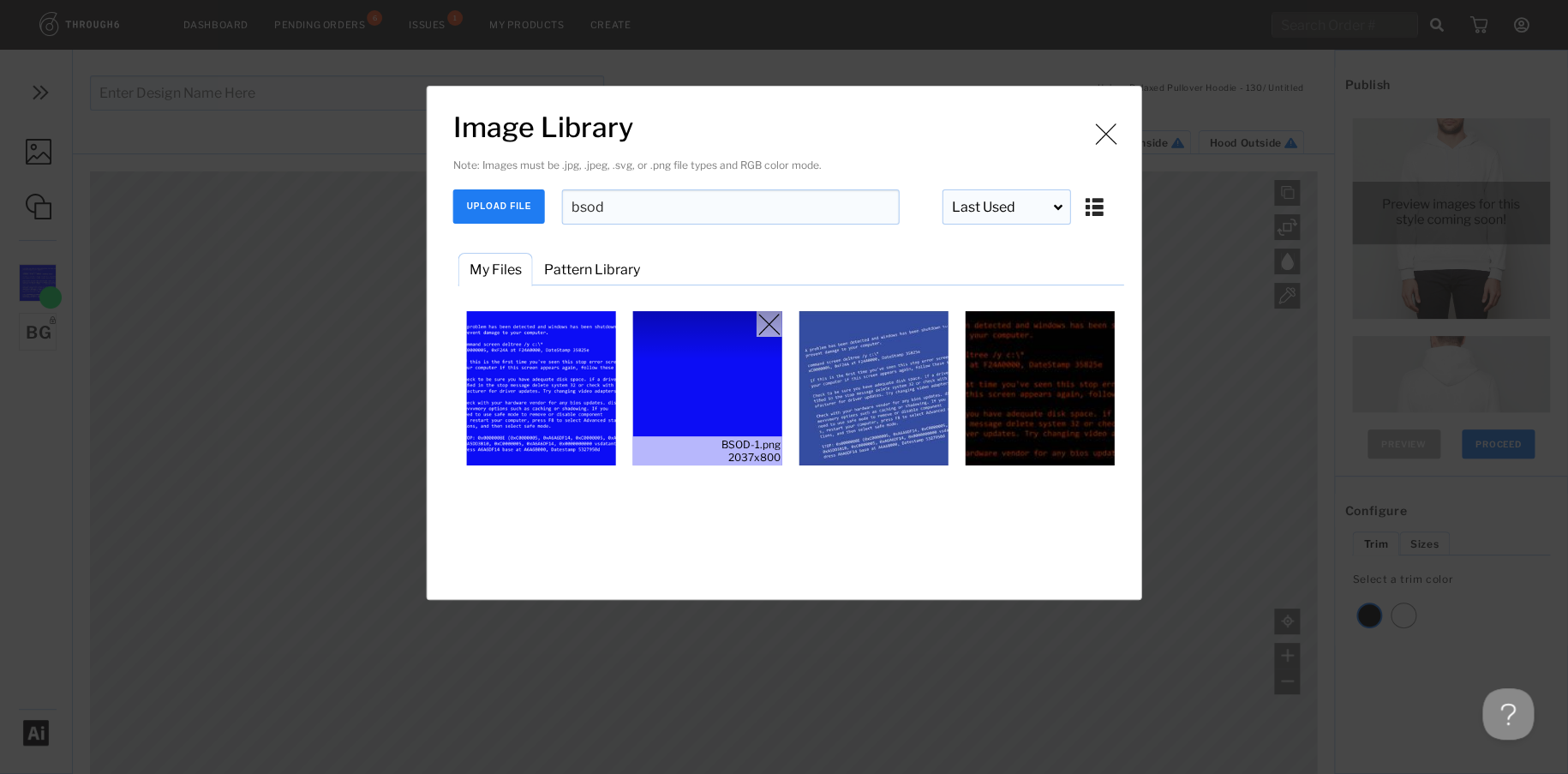
click at [685, 374] on img "Image Library" at bounding box center [708, 388] width 155 height 155
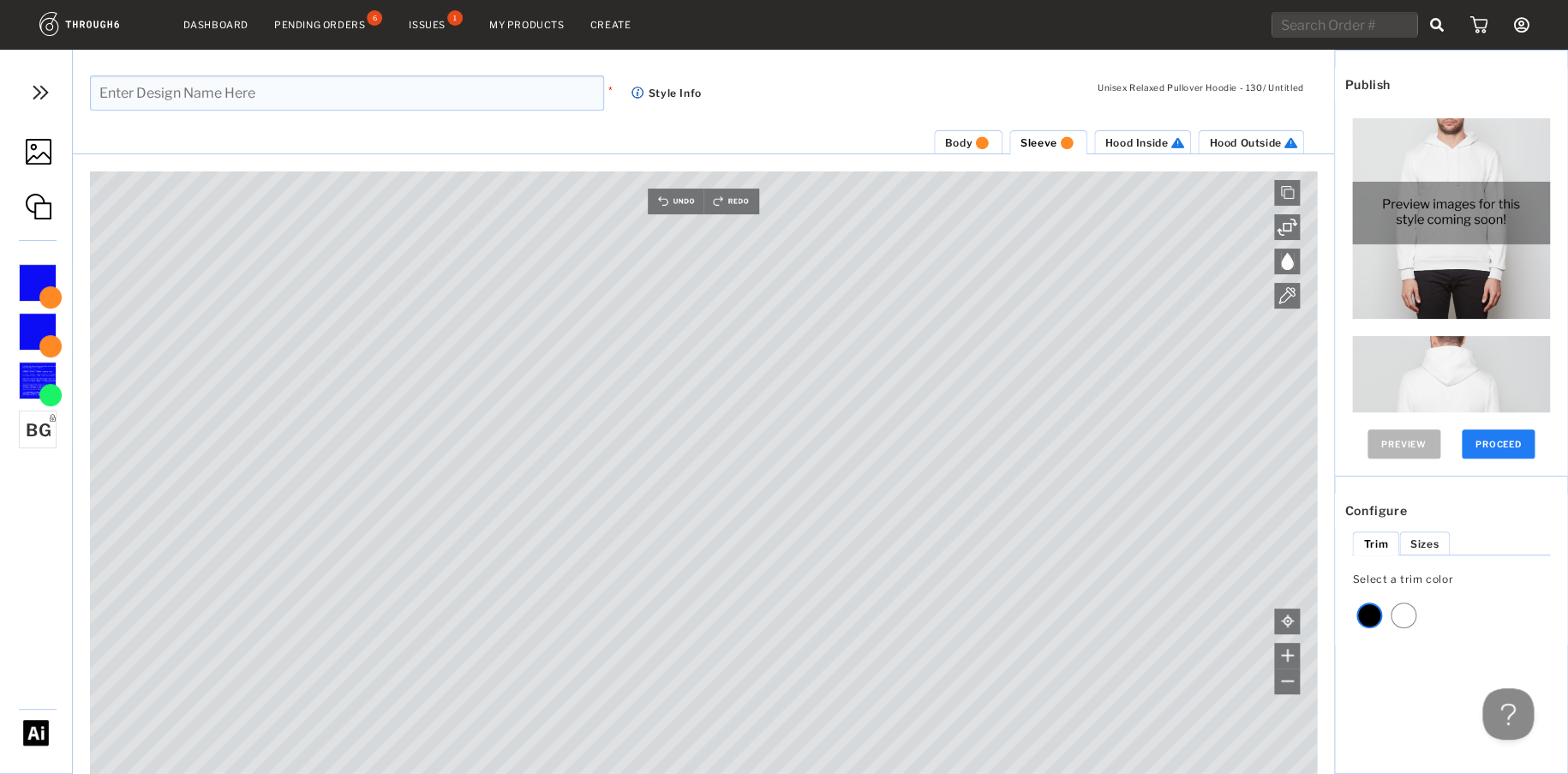
click at [1126, 137] on span "Hood Inside" at bounding box center [1137, 143] width 63 height 13
click at [33, 137] on link at bounding box center [36, 153] width 72 height 80
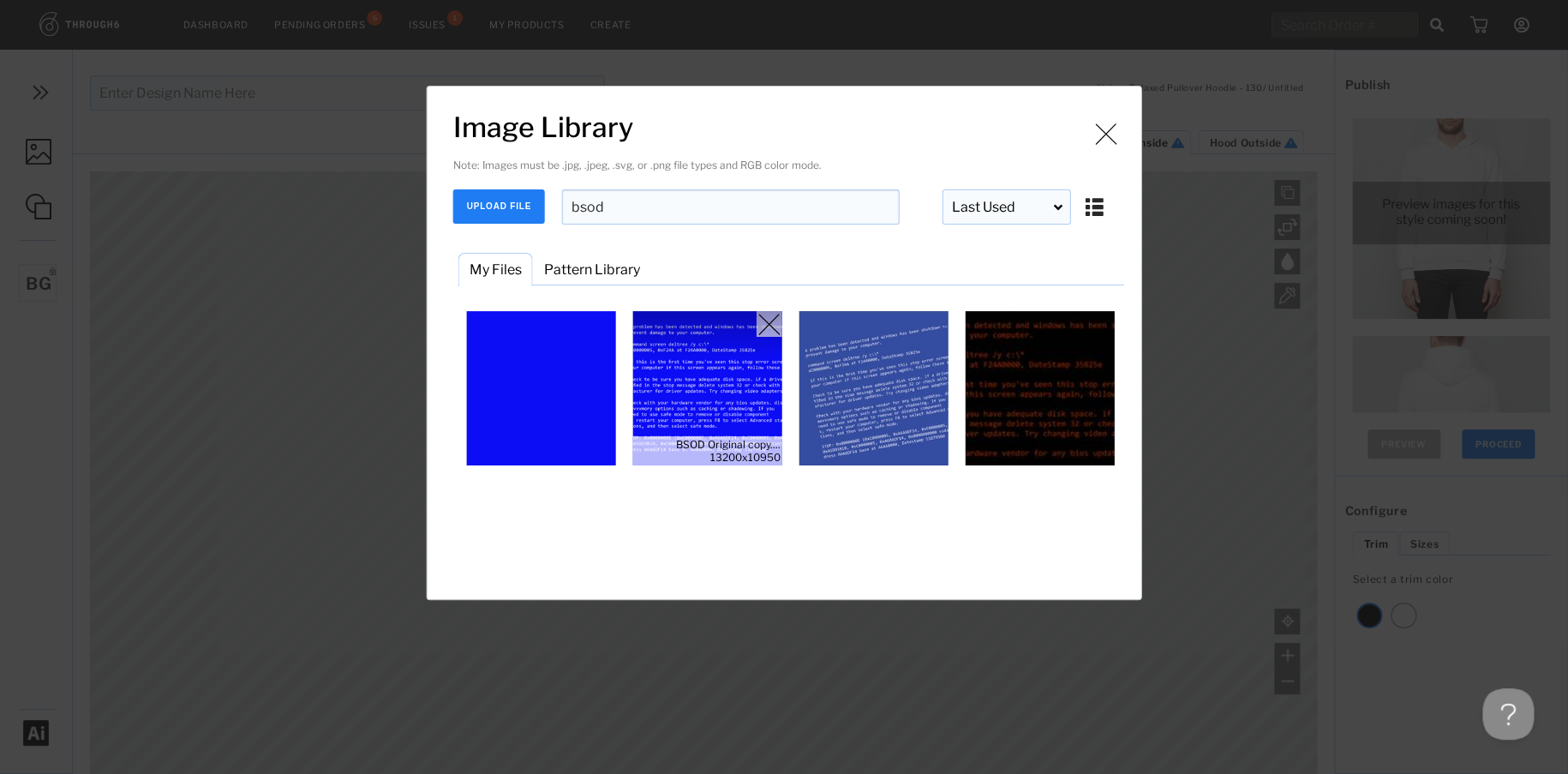
click at [685, 373] on img "Image Library" at bounding box center [708, 388] width 155 height 155
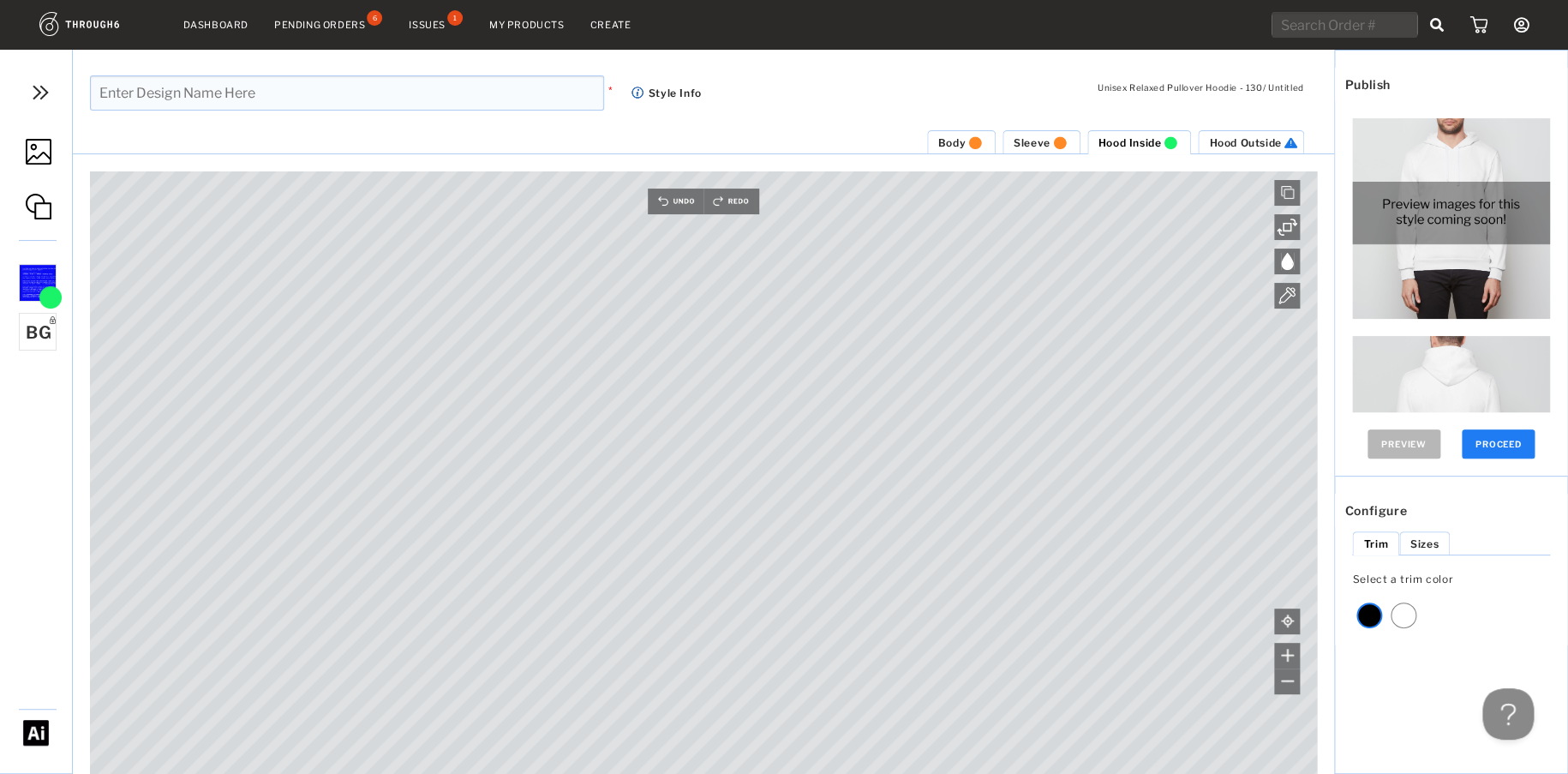
click at [1010, 138] on li "Sleeve" at bounding box center [1041, 142] width 78 height 24
click at [1117, 148] on li "Hood Inside" at bounding box center [1140, 142] width 105 height 24
click at [1253, 132] on li "Hood Outside" at bounding box center [1252, 142] width 107 height 24
drag, startPoint x: 33, startPoint y: 167, endPoint x: 63, endPoint y: 173, distance: 30.6
click at [34, 167] on link at bounding box center [36, 153] width 72 height 80
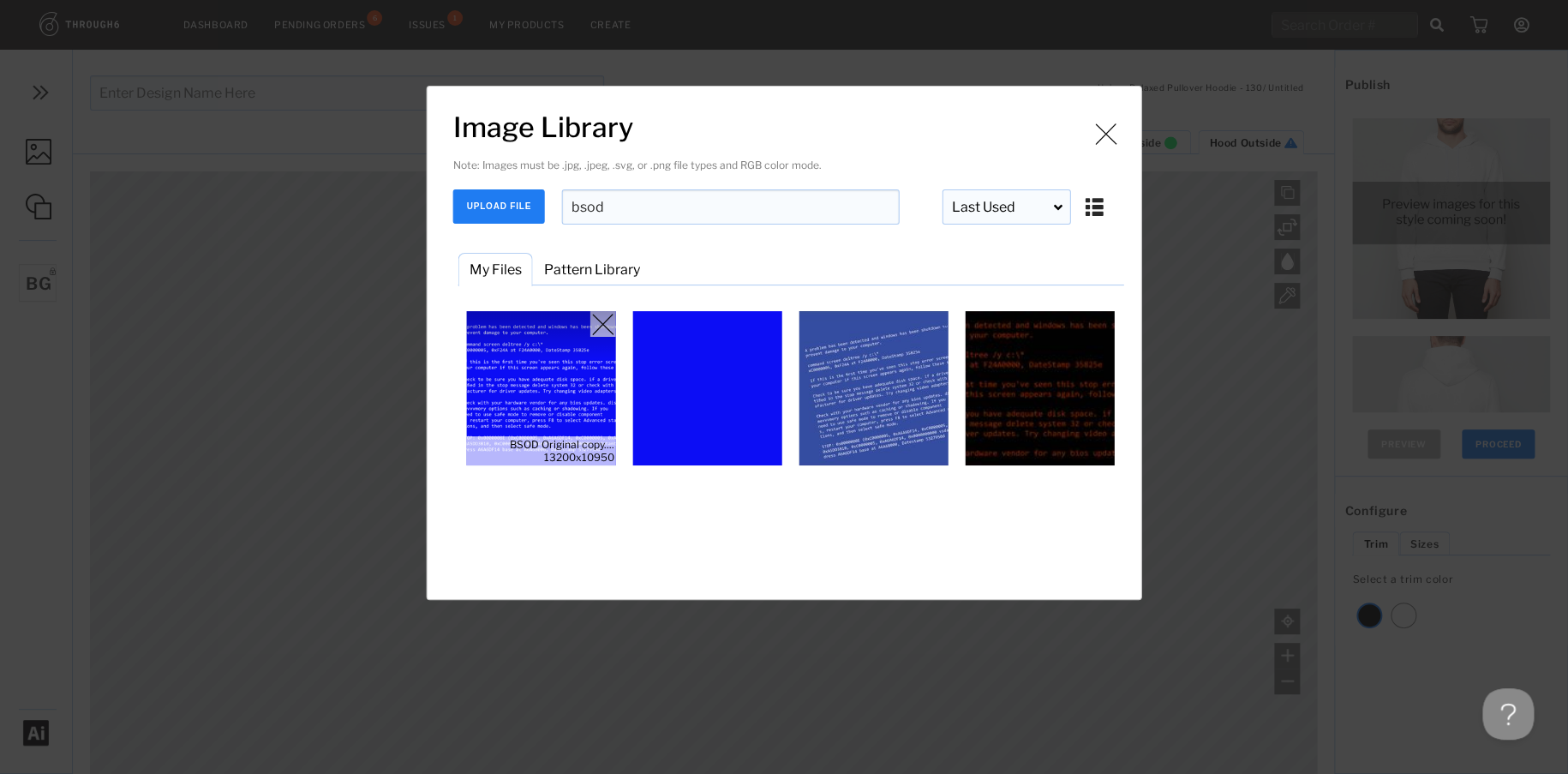
drag, startPoint x: 548, startPoint y: 392, endPoint x: 549, endPoint y: 401, distance: 9.1
click at [548, 393] on img "Image Library" at bounding box center [541, 388] width 155 height 155
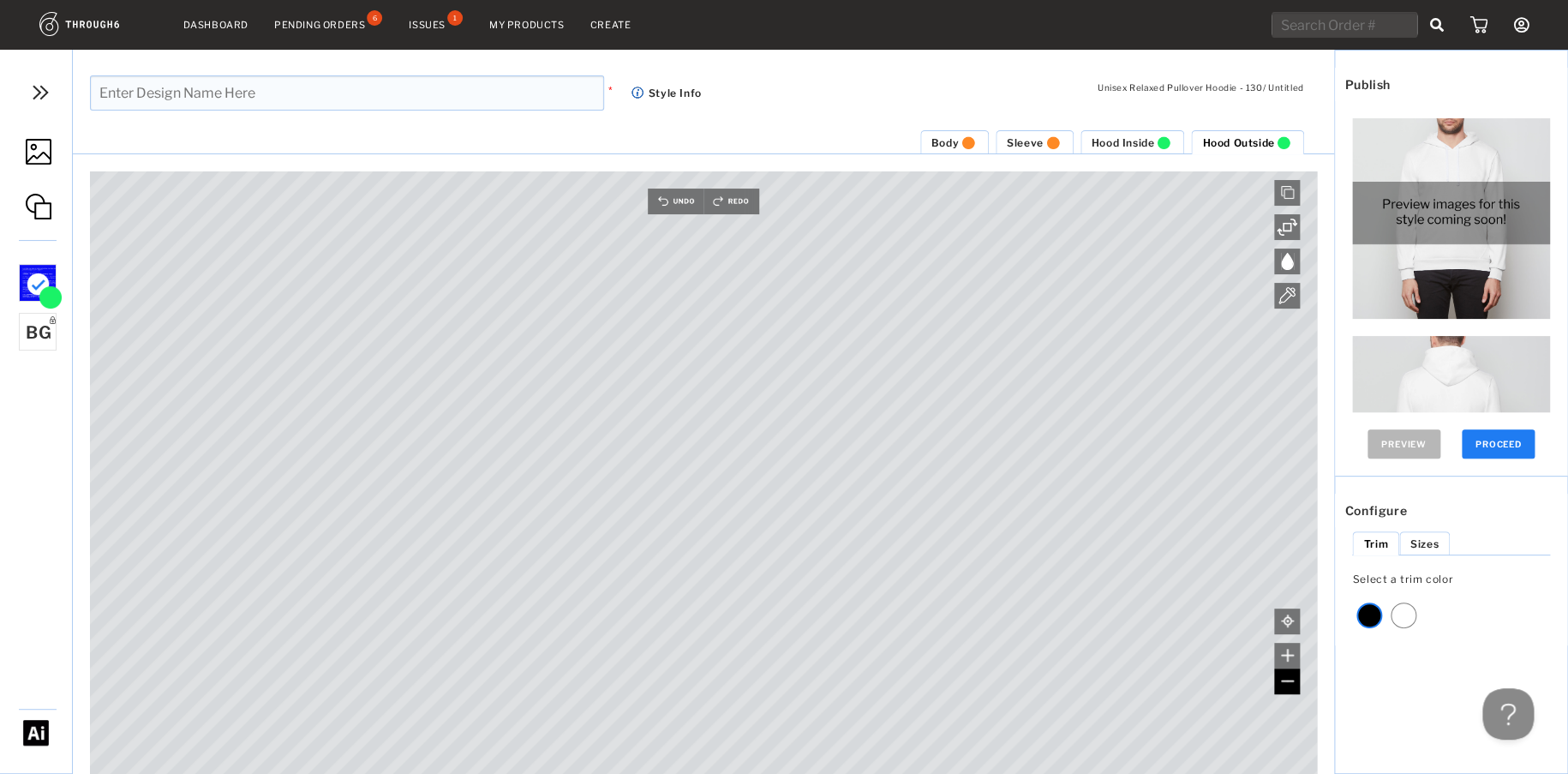
click at [1283, 676] on img at bounding box center [1288, 681] width 13 height 13
click at [1283, 675] on img at bounding box center [1288, 681] width 13 height 13
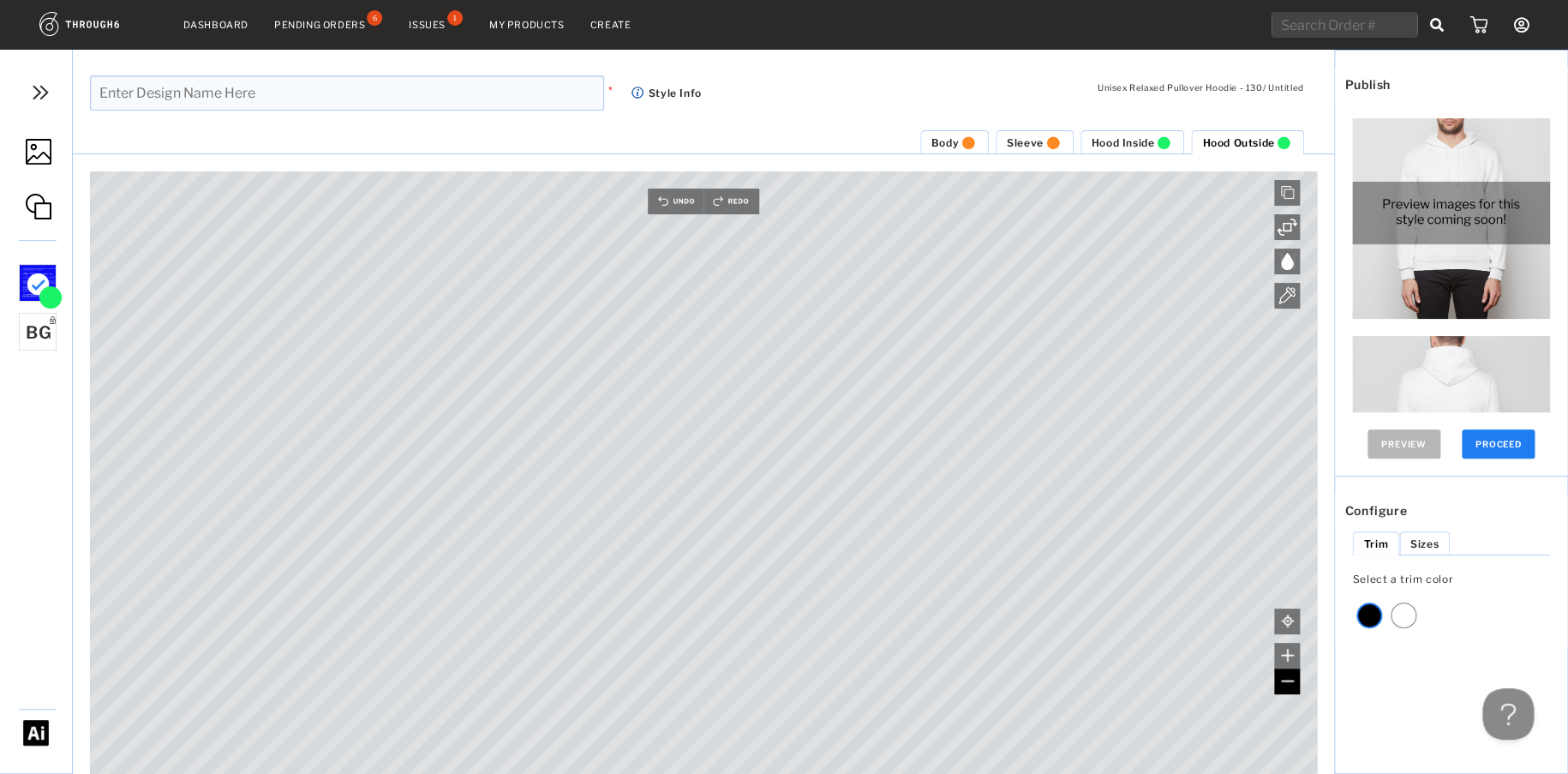
click at [1283, 675] on img at bounding box center [1288, 681] width 13 height 13
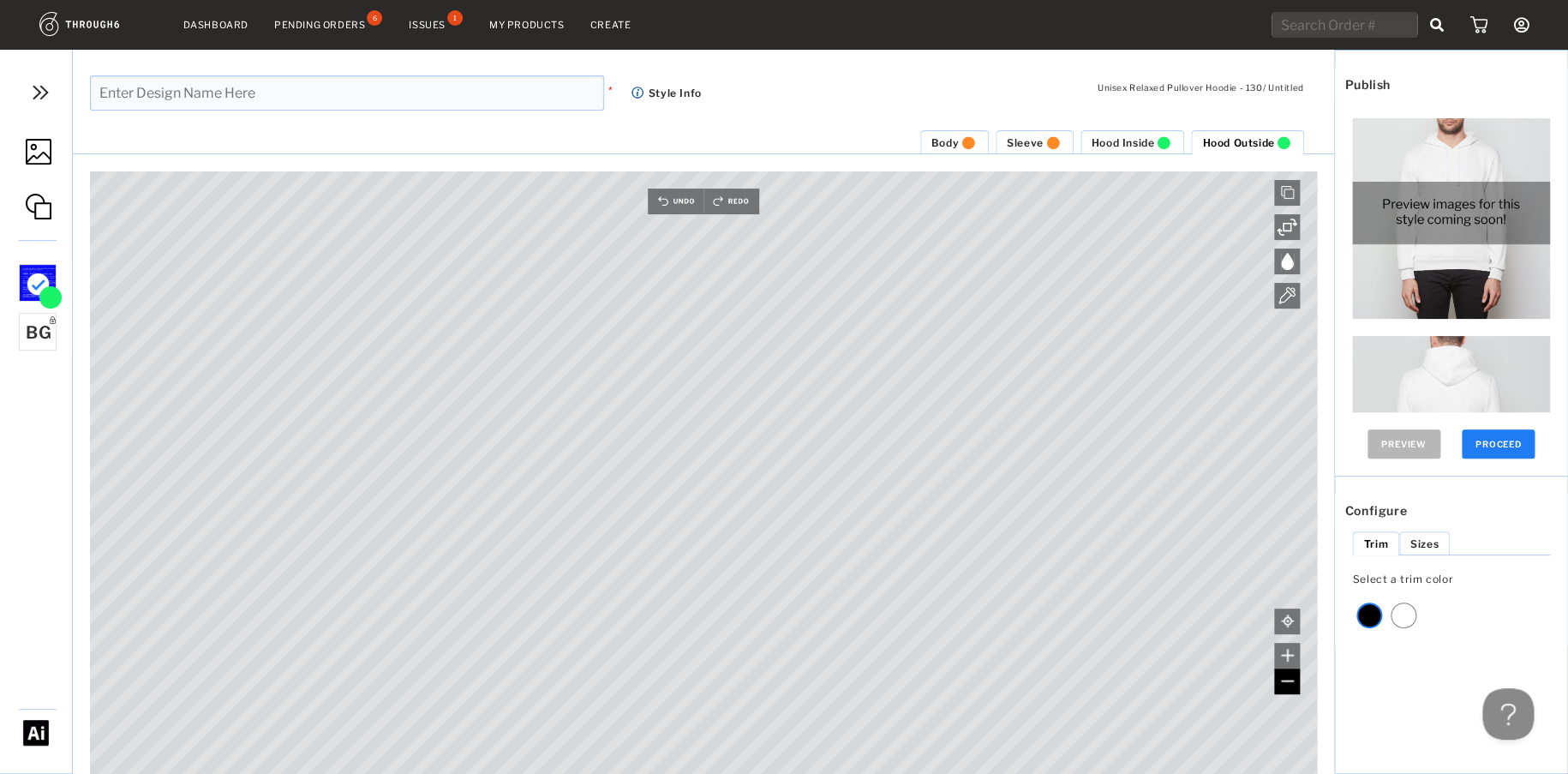
click at [1283, 675] on img at bounding box center [1288, 681] width 13 height 13
click at [946, 157] on div "Hood Outside Hood Inside Sleeve Body Canvas is empty Drag/Drop File or Click to…" at bounding box center [704, 451] width 1262 height 645
click at [951, 145] on span "Body" at bounding box center [945, 143] width 27 height 13
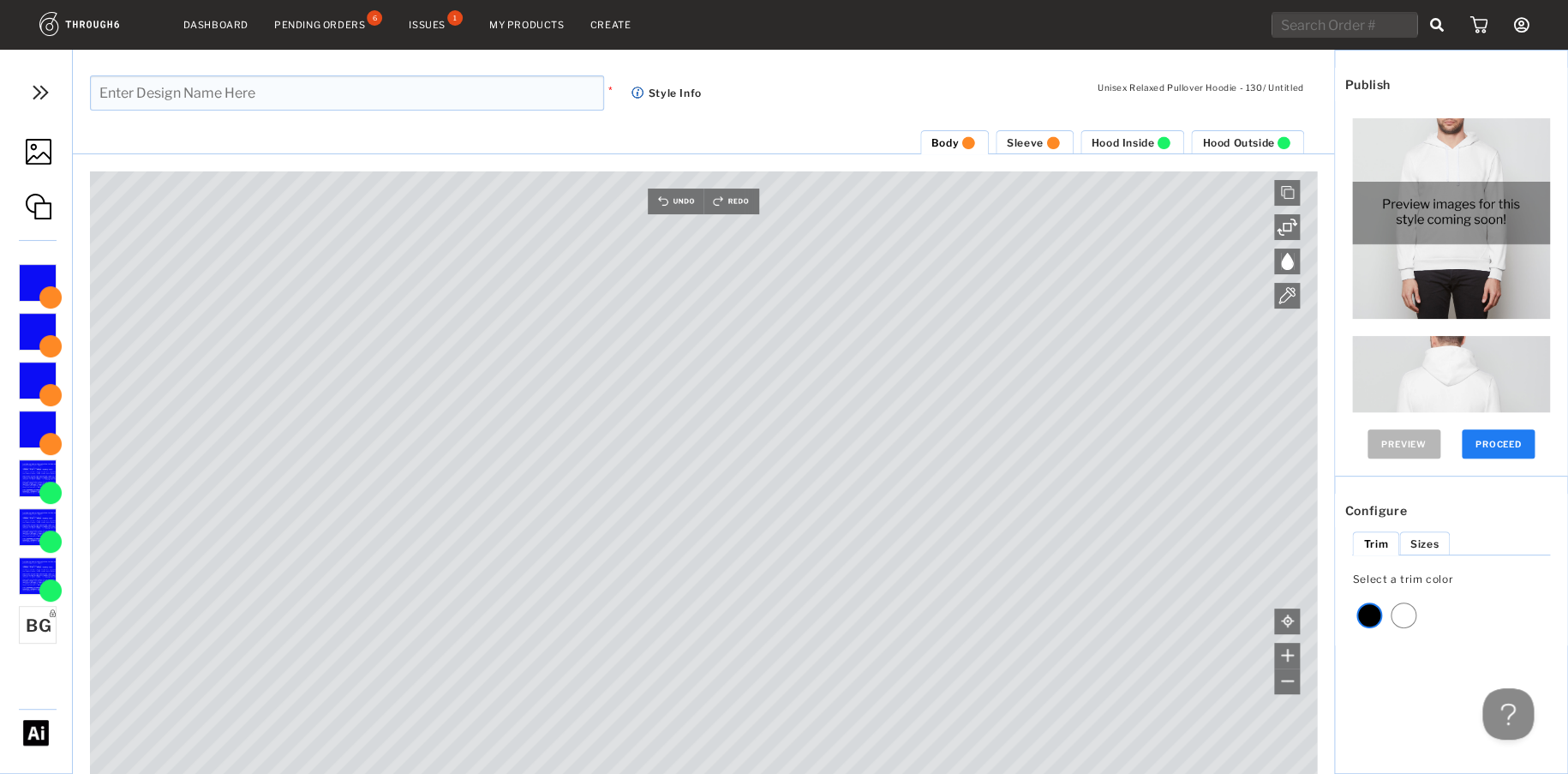
click at [1145, 137] on span "Hood Inside" at bounding box center [1123, 143] width 63 height 13
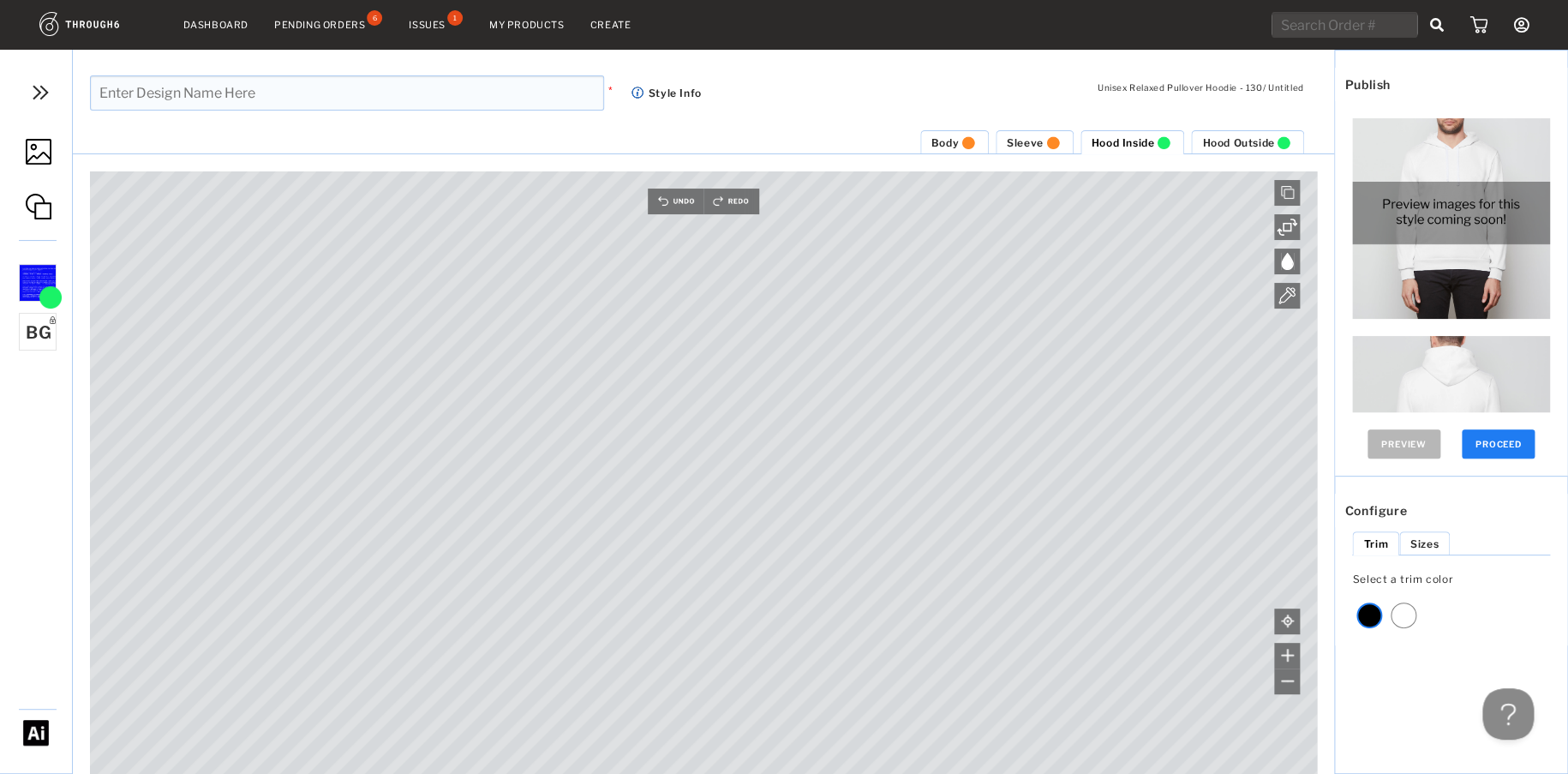
click at [1244, 139] on span "Hood Outside" at bounding box center [1238, 143] width 72 height 13
click at [1156, 141] on img at bounding box center [1163, 143] width 19 height 13
click at [225, 80] on input "text" at bounding box center [347, 92] width 514 height 35
type input "BSOD NEW"
click at [1401, 619] on div at bounding box center [1404, 616] width 25 height 25
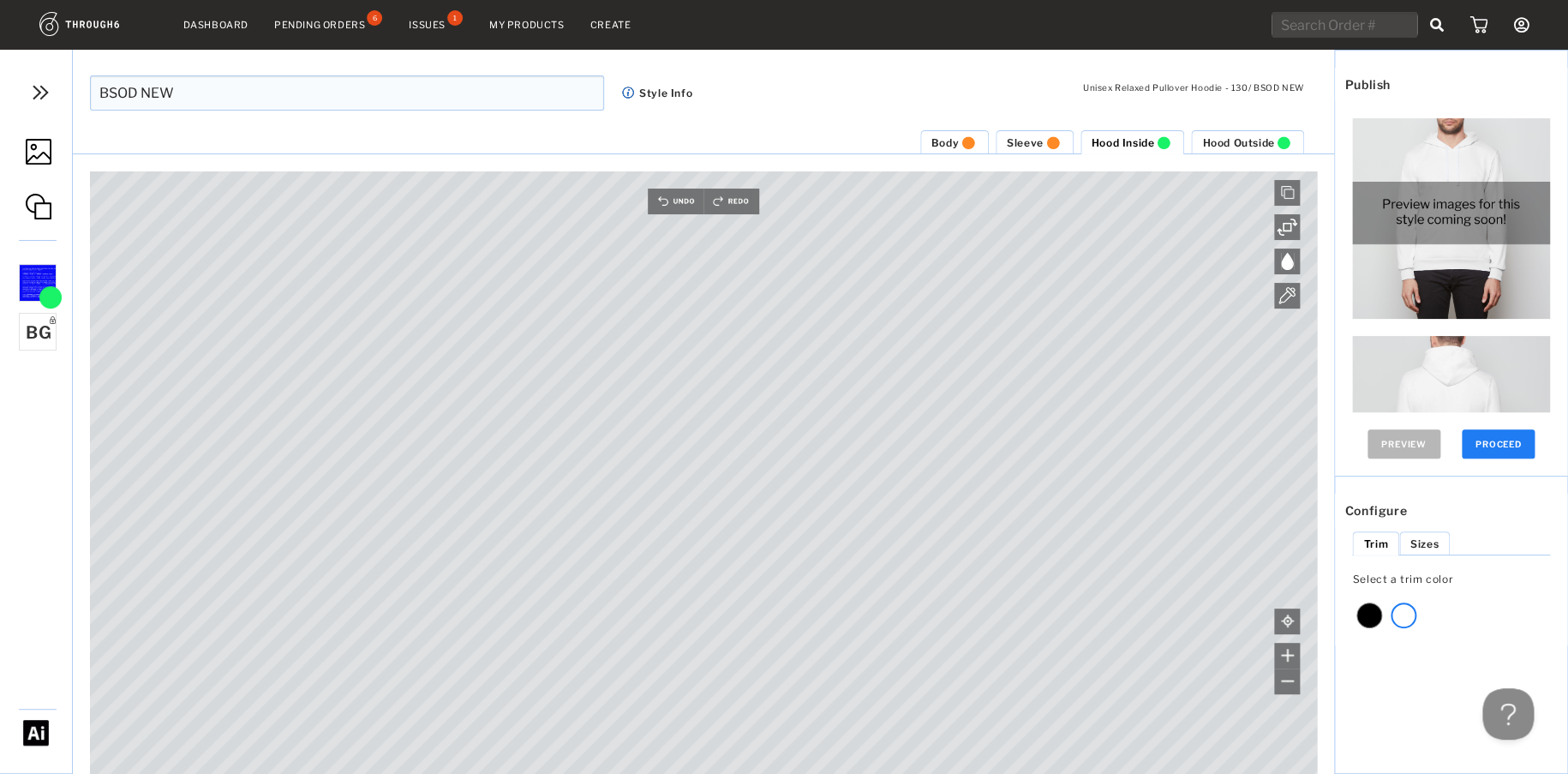
click at [1482, 452] on button "PROCEED" at bounding box center [1499, 444] width 74 height 29
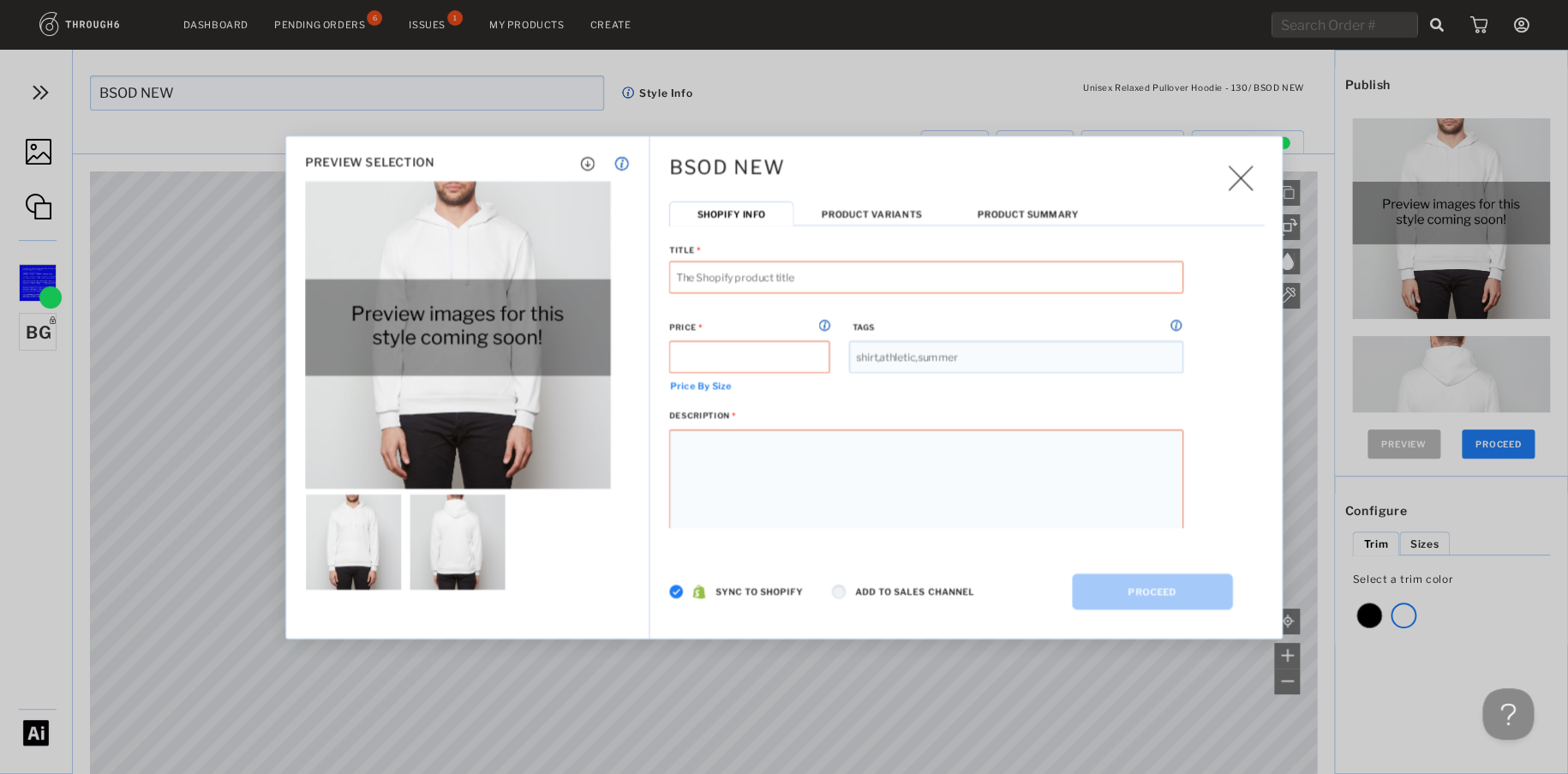
type input "BSOD NEW Unisex Relaxed Pullover Hoodie"
click at [676, 592] on img at bounding box center [677, 591] width 14 height 14
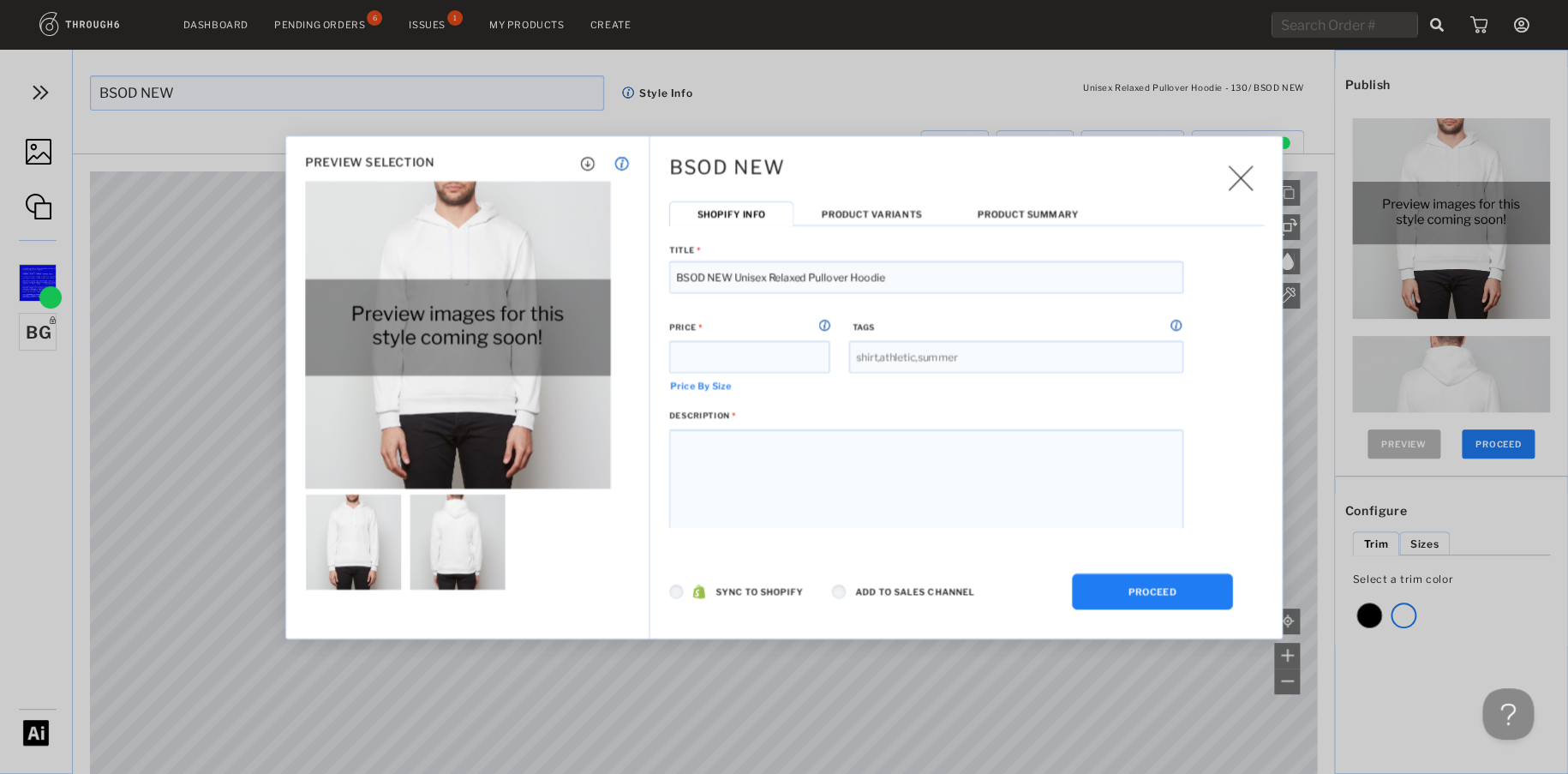
click at [848, 203] on li "Product Variants" at bounding box center [871, 212] width 156 height 24
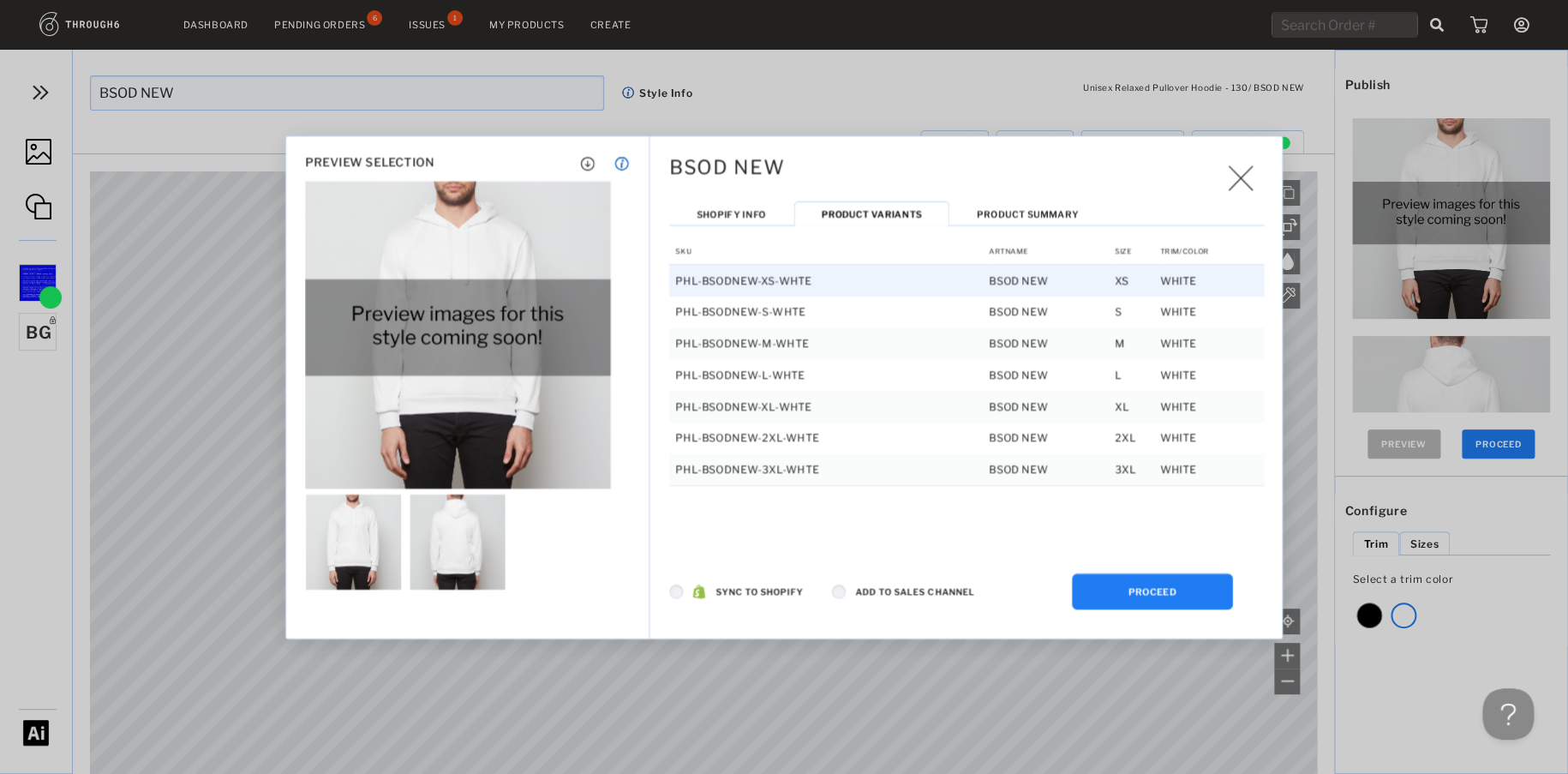
click at [792, 283] on td "PHL-BSODNEW-XS-WHTE" at bounding box center [830, 279] width 320 height 32
click at [790, 278] on td "PHL-BSODNEW-XS-WHTE" at bounding box center [830, 279] width 320 height 32
click at [793, 282] on td "PHL-BSODNEW-XS-WHTE" at bounding box center [830, 279] width 320 height 32
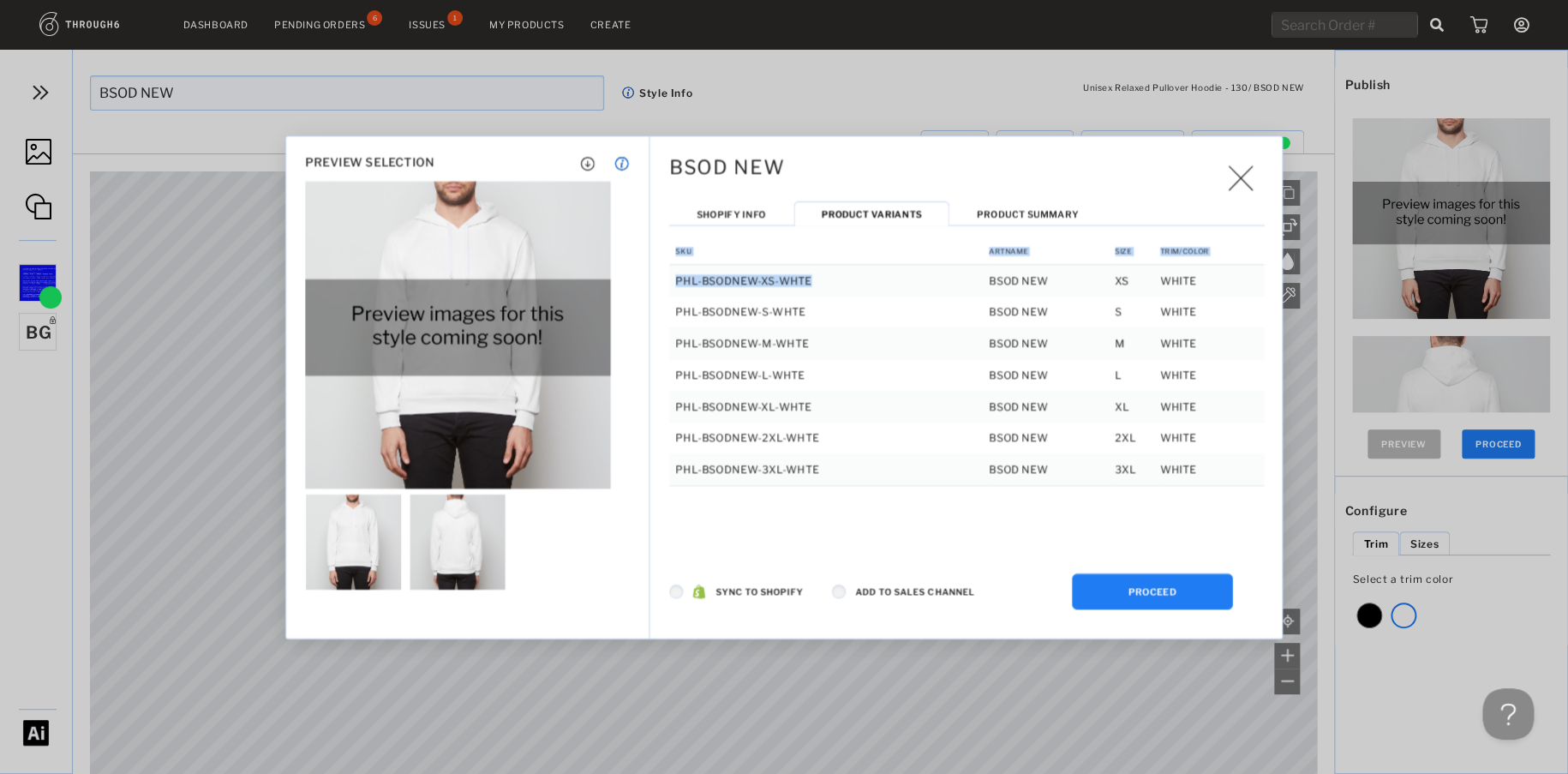
drag, startPoint x: 820, startPoint y: 282, endPoint x: 668, endPoint y: 287, distance: 152.1
click at [668, 287] on div "BSOD NEW Generating High Res Files Publishing to Shopify Shopify Info Product V…" at bounding box center [967, 321] width 634 height 369
click at [724, 288] on td "PHL-BSODNEW-XS-WHTE" at bounding box center [830, 279] width 320 height 32
click at [804, 279] on td "PHL-BSODNEW-XS-WHTE" at bounding box center [830, 279] width 320 height 32
drag, startPoint x: 811, startPoint y: 281, endPoint x: 677, endPoint y: 282, distance: 134.0
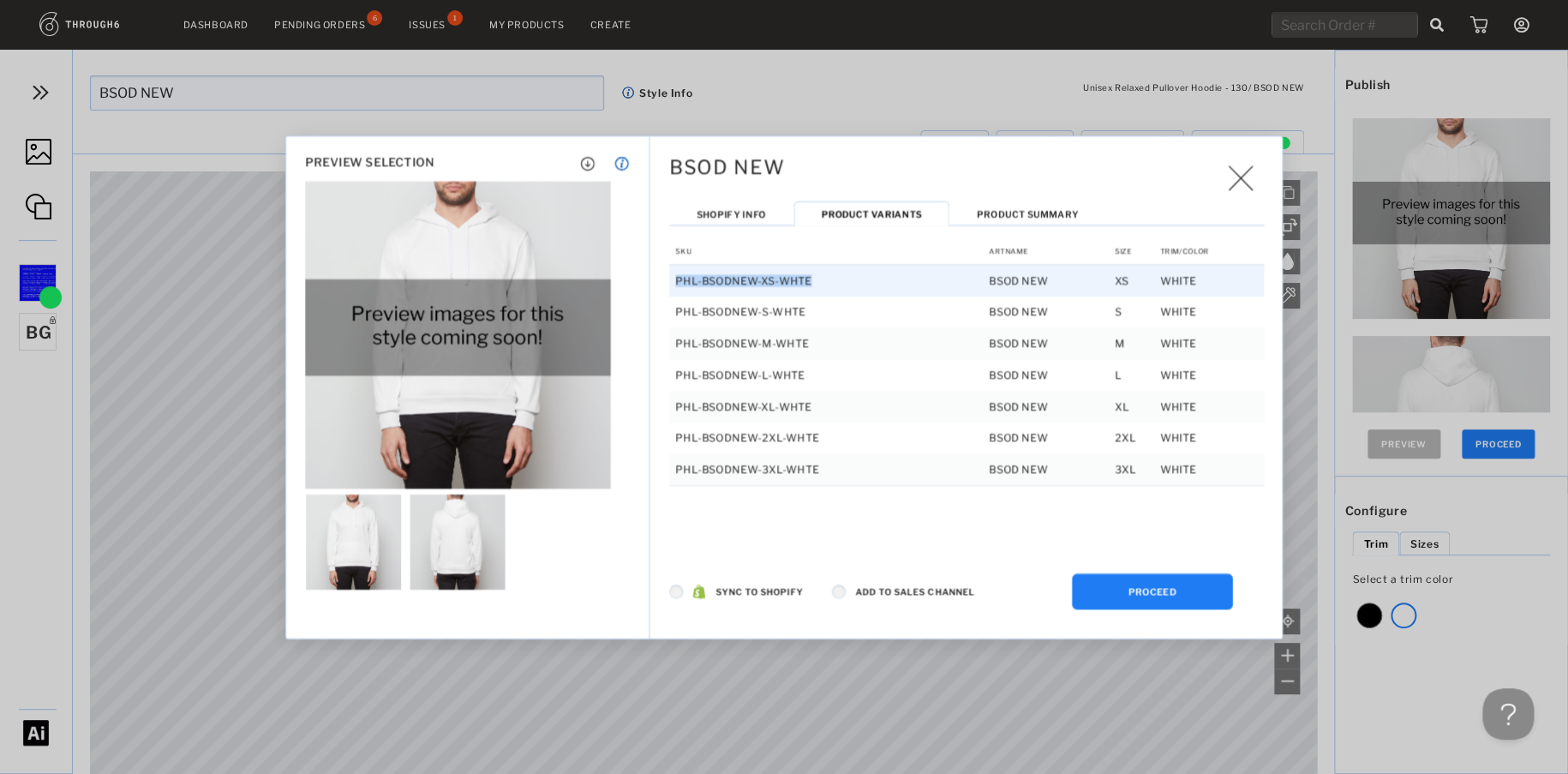
click at [677, 282] on td "PHL-BSODNEW-XS-WHTE" at bounding box center [830, 279] width 320 height 32
copy td "PHL-BSODNEW-XS-WHTE"
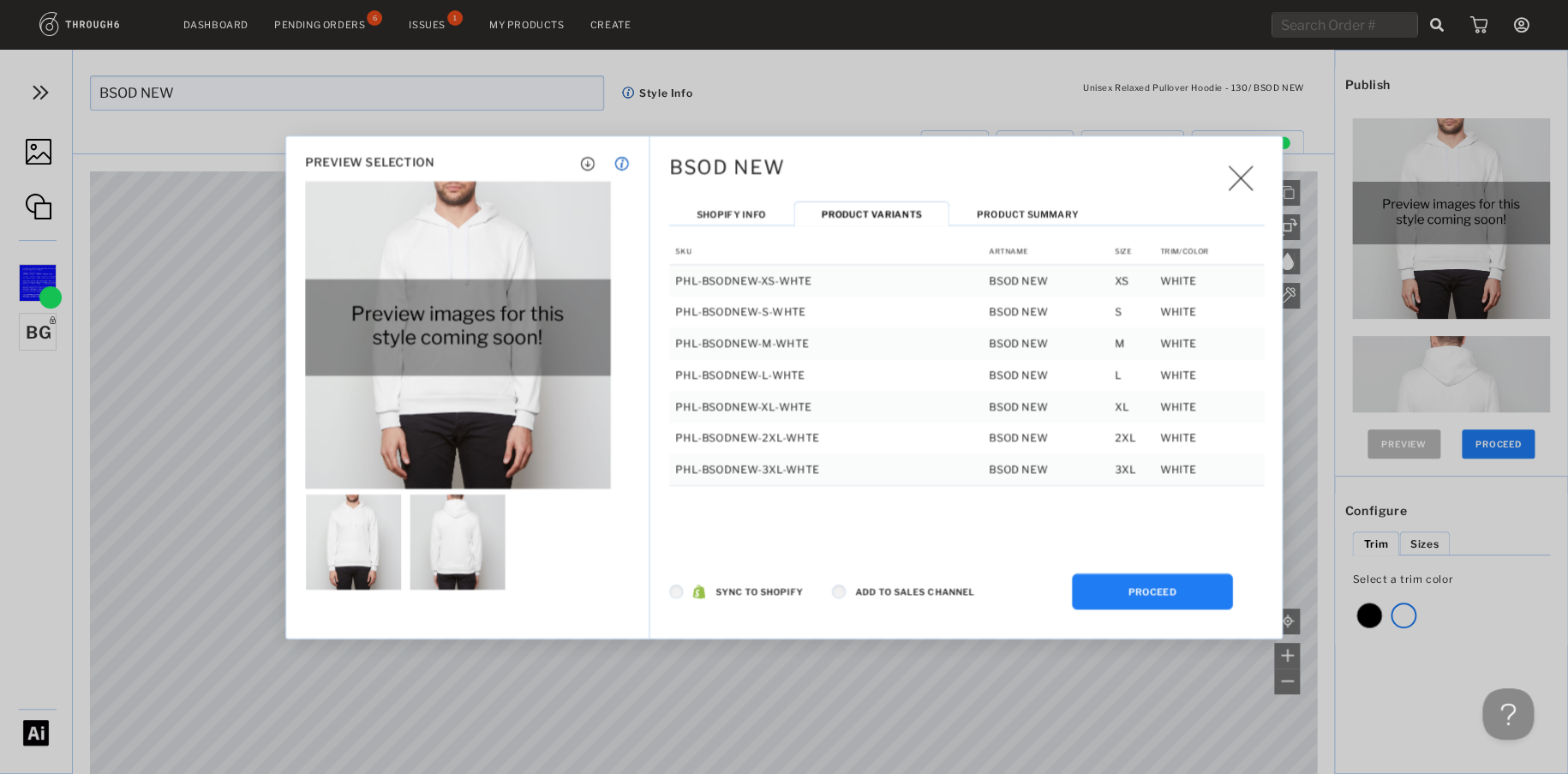
click at [1036, 514] on div "BSOD NEW Generating High Res Files Publishing to Shopify Shopify Info Product V…" at bounding box center [967, 388] width 634 height 503
click at [1106, 589] on button "PROCEED" at bounding box center [1152, 590] width 161 height 36
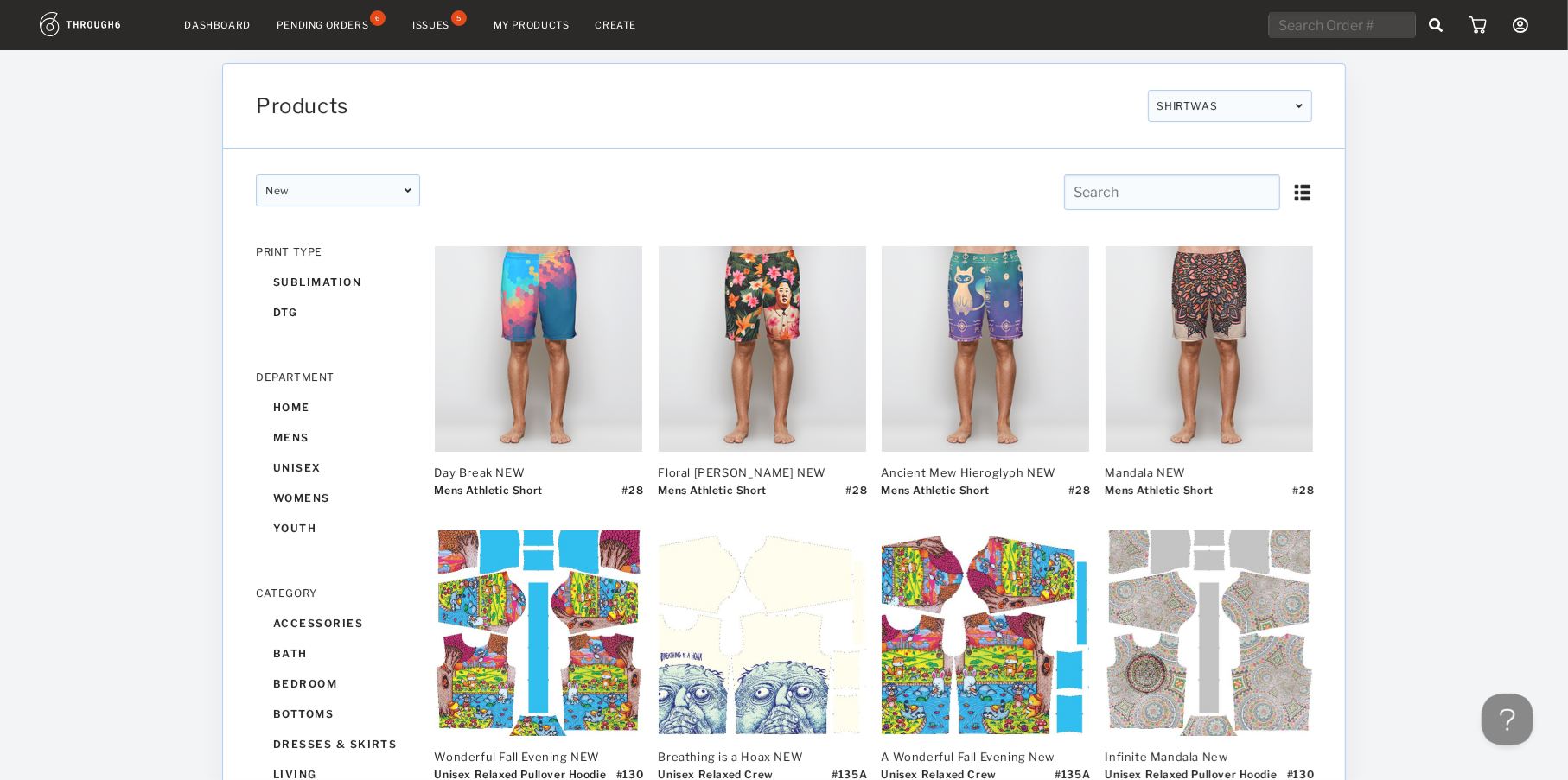
click at [1116, 175] on input "text" at bounding box center [1171, 192] width 216 height 36
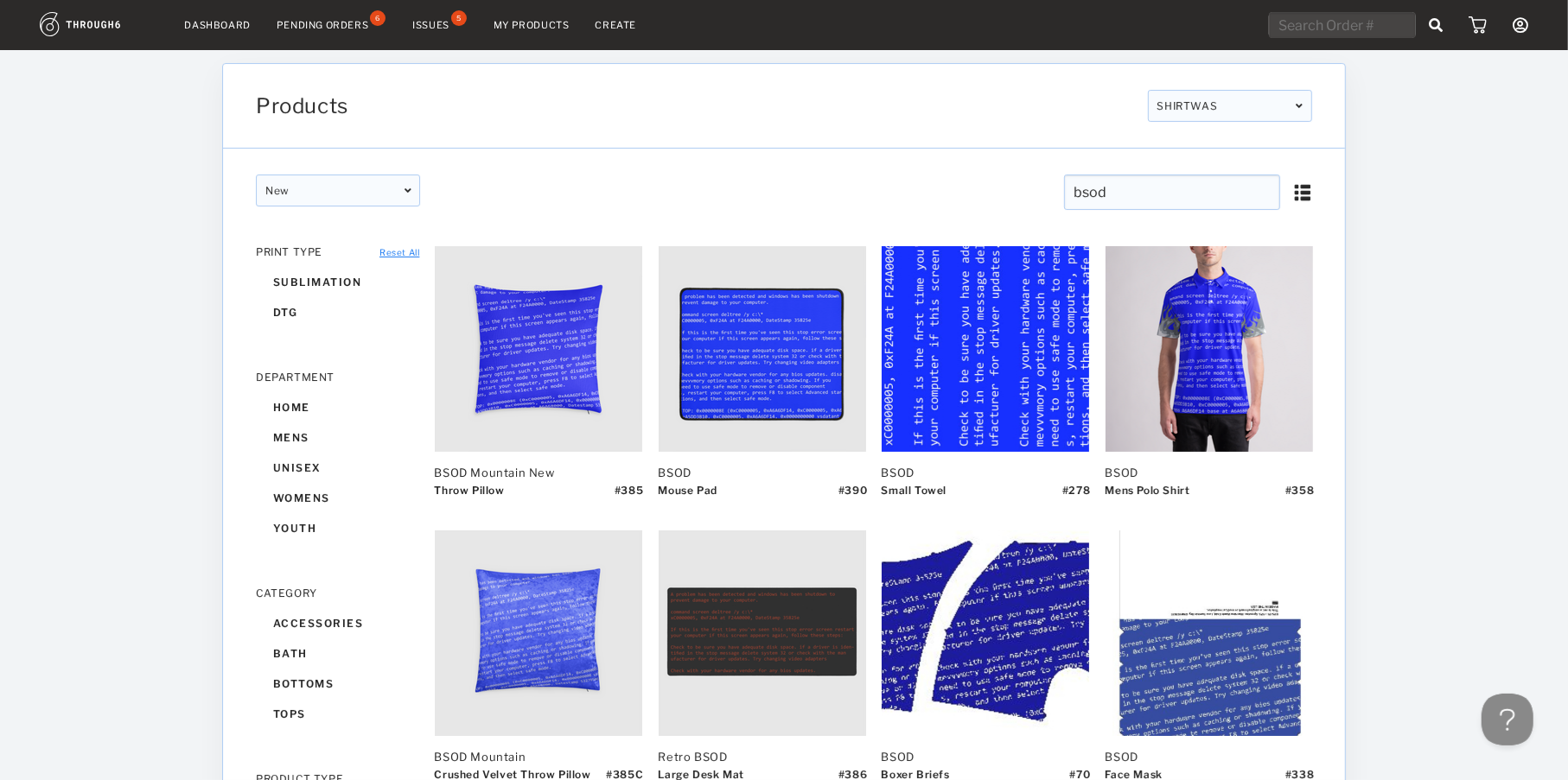
type input "bsod"
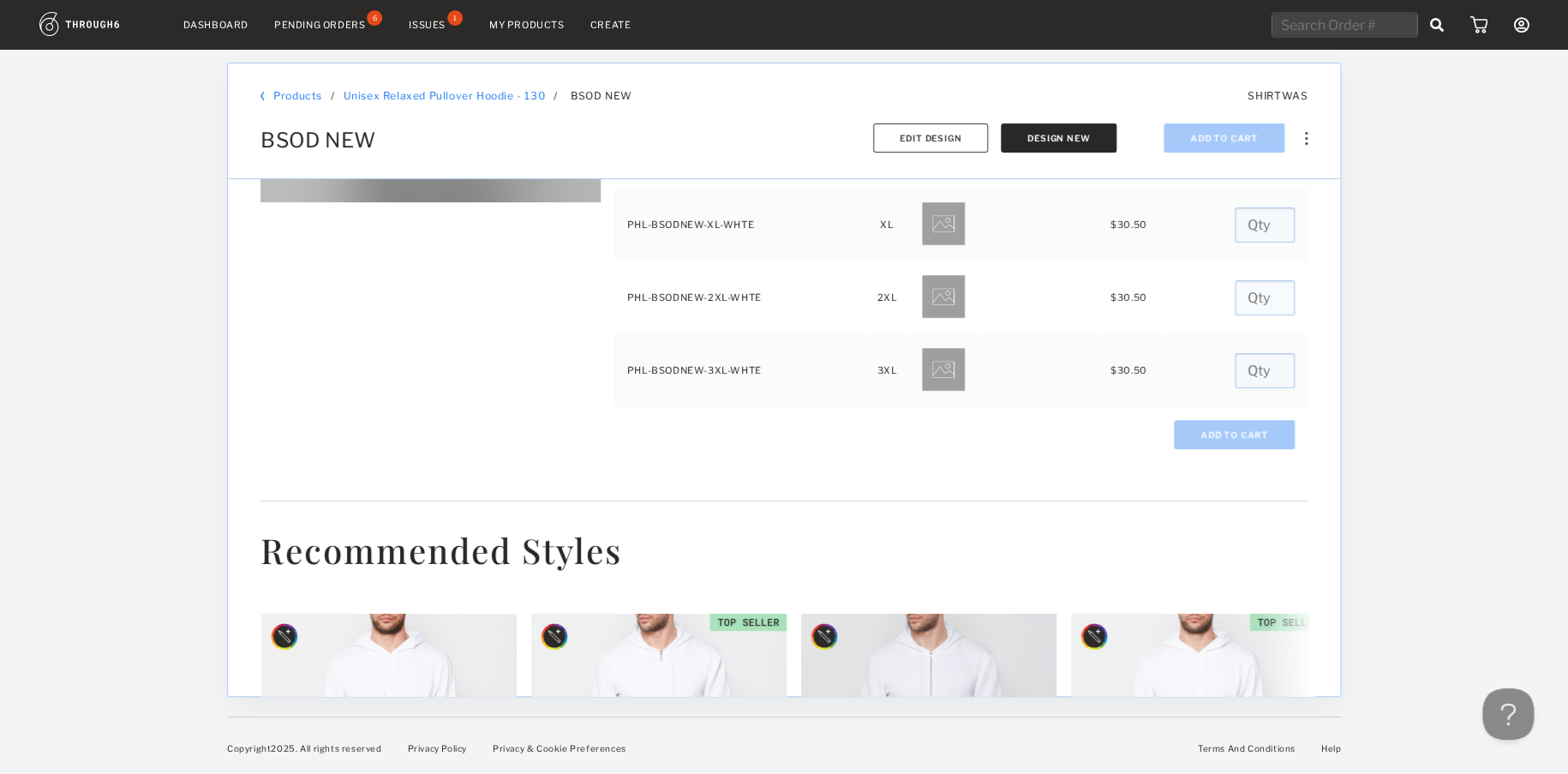
scroll to position [172, 0]
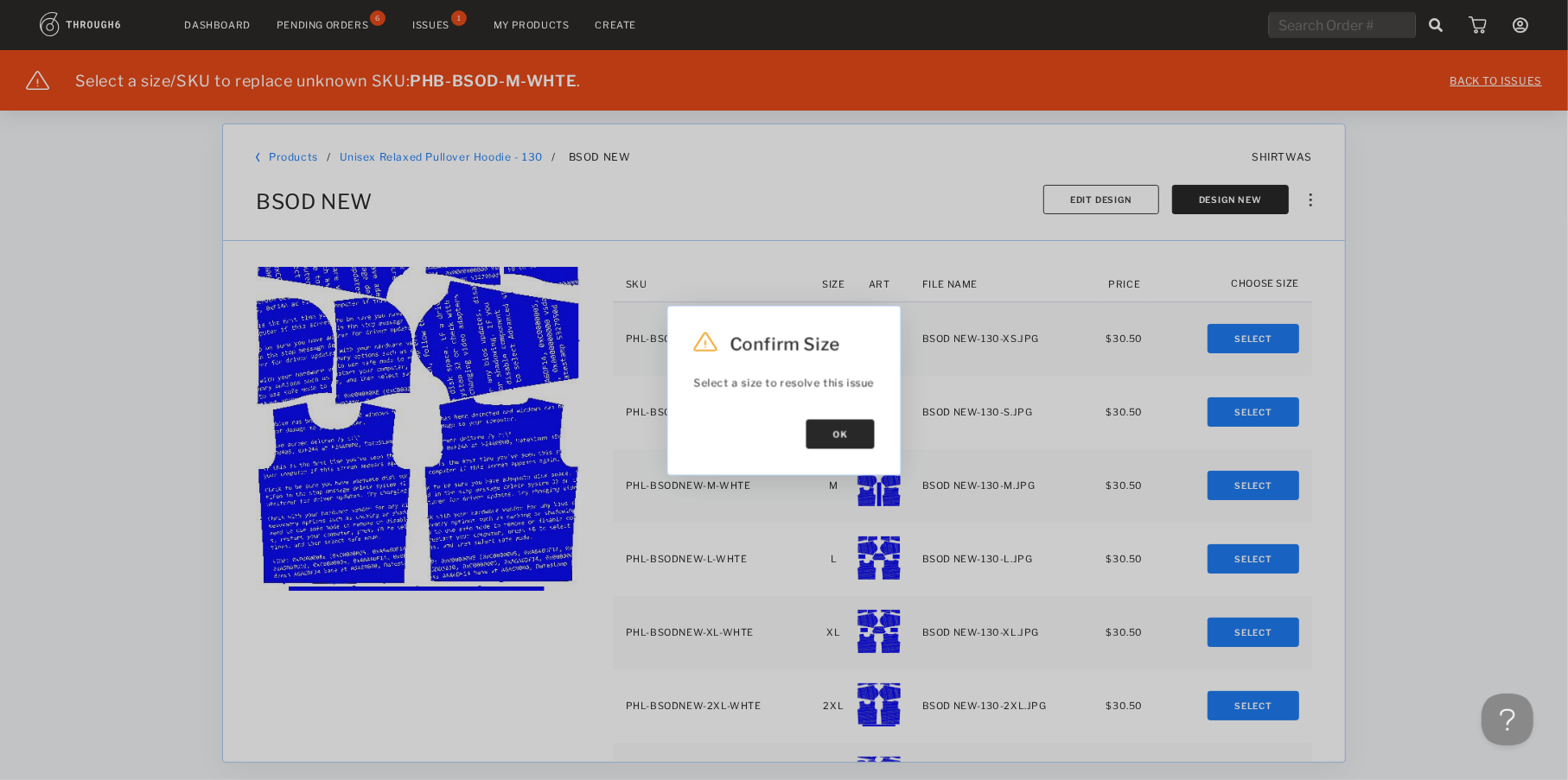
click at [840, 429] on button "Ok" at bounding box center [841, 434] width 68 height 29
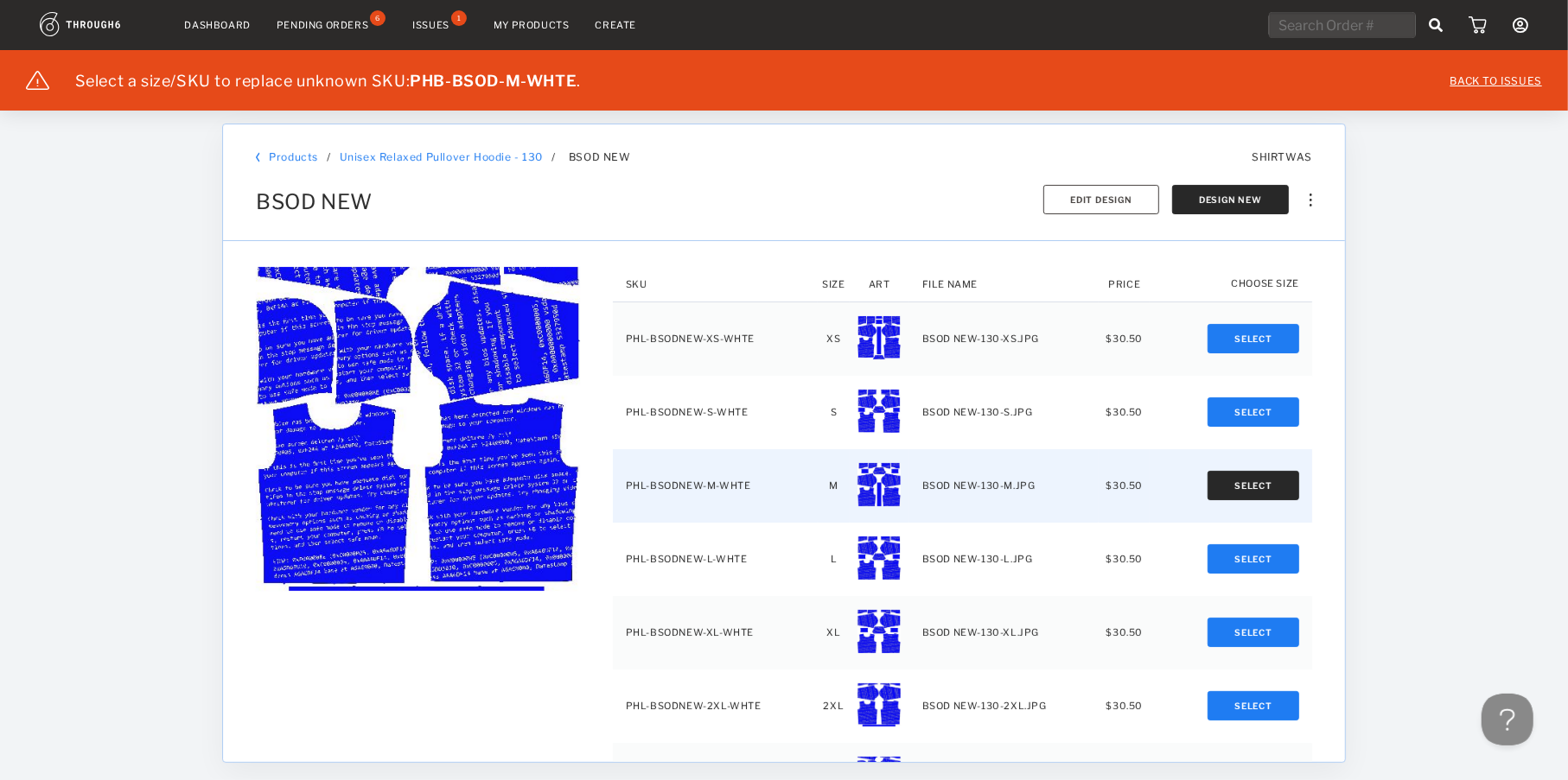
click at [1268, 488] on button "Select" at bounding box center [1253, 486] width 92 height 29
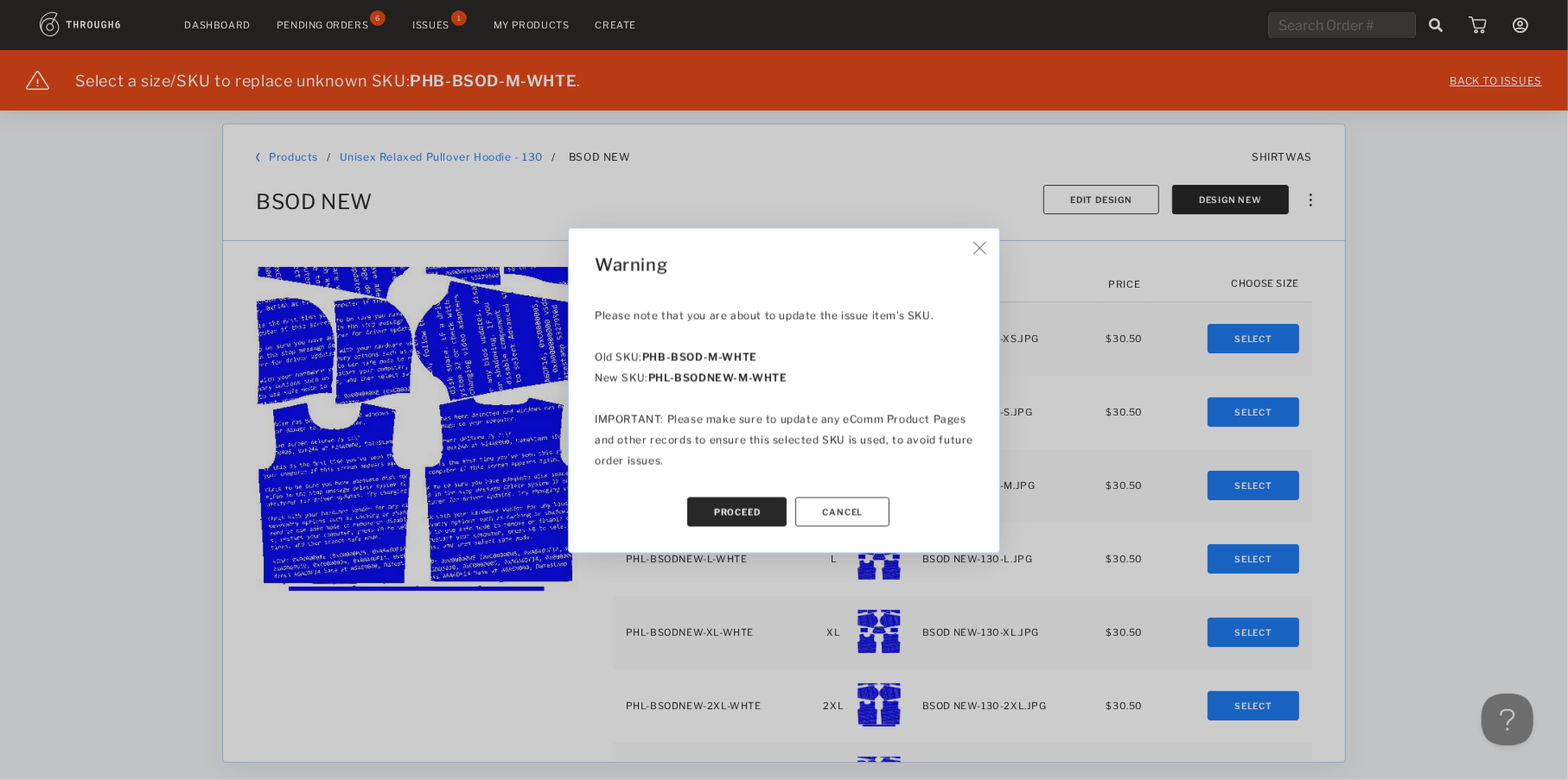
click at [740, 509] on button "Proceed" at bounding box center [738, 511] width 100 height 29
